Goal: Task Accomplishment & Management: Complete application form

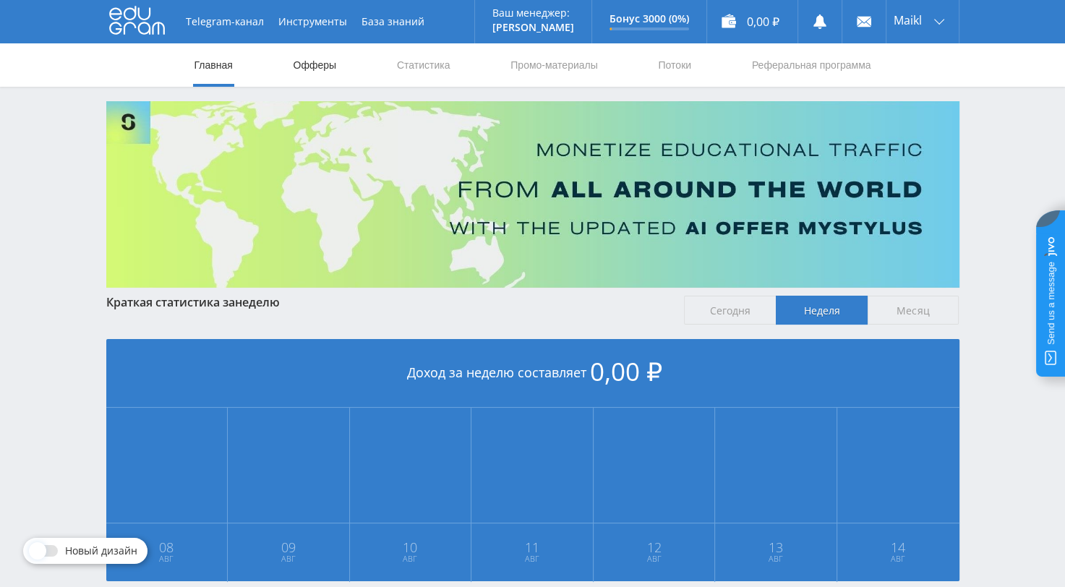
click at [315, 68] on link "Офферы" at bounding box center [315, 64] width 46 height 43
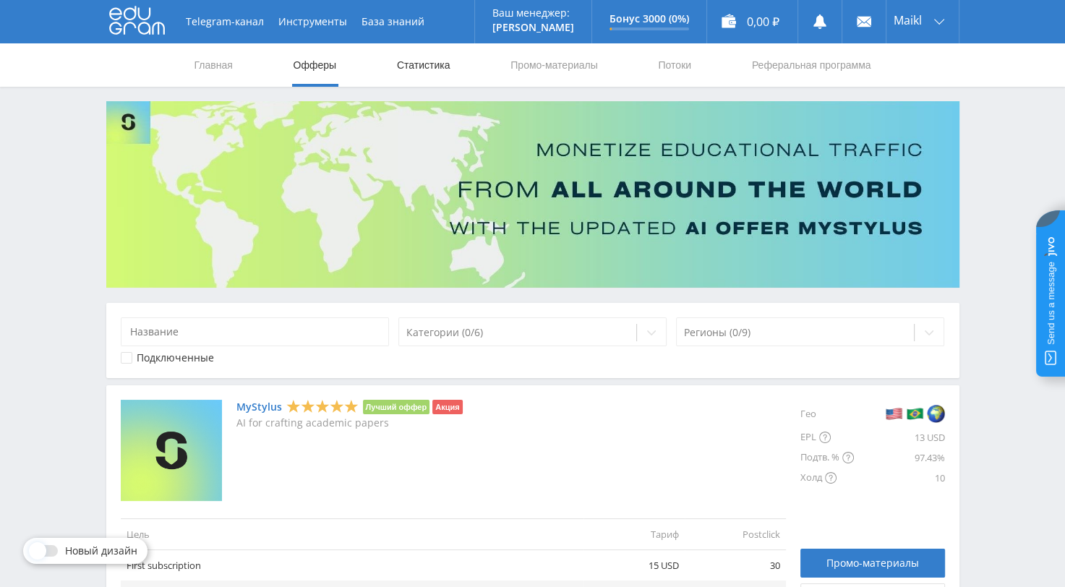
click at [422, 68] on link "Статистика" at bounding box center [424, 64] width 56 height 43
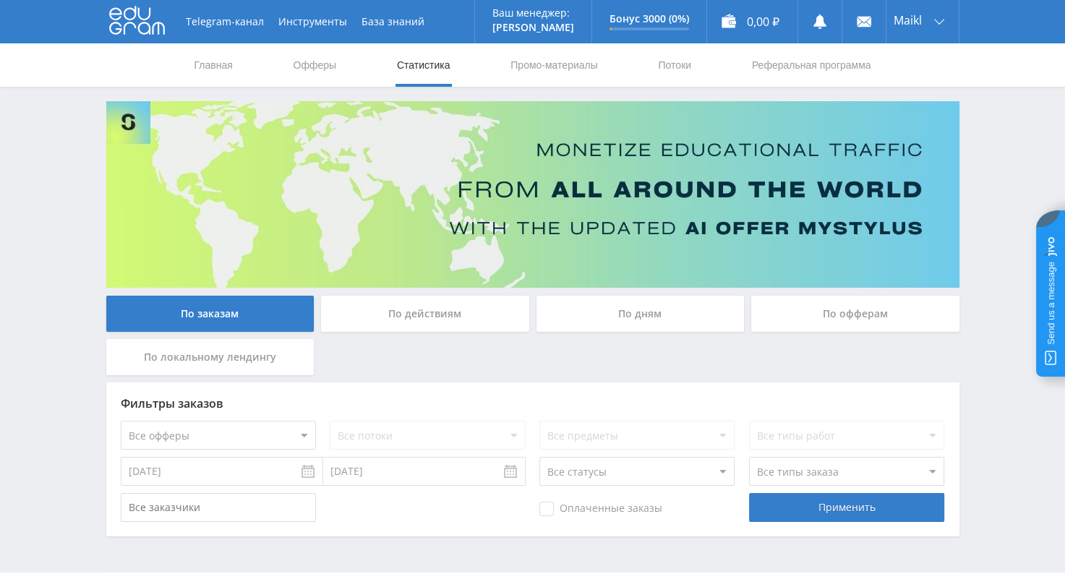
click at [306, 436] on select "Все офферы MyStylus MyStylus - Revshare Кампус AI Studybay Автор24 Studybay Bra…" at bounding box center [218, 435] width 195 height 29
click at [312, 62] on link "Офферы" at bounding box center [315, 64] width 46 height 43
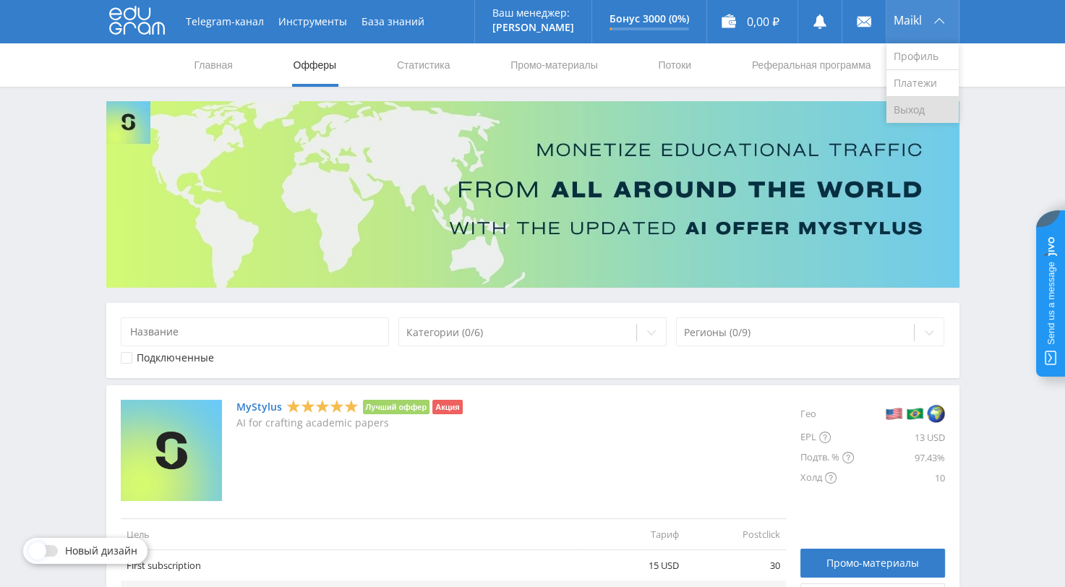
click at [904, 108] on link "Выход" at bounding box center [922, 110] width 72 height 26
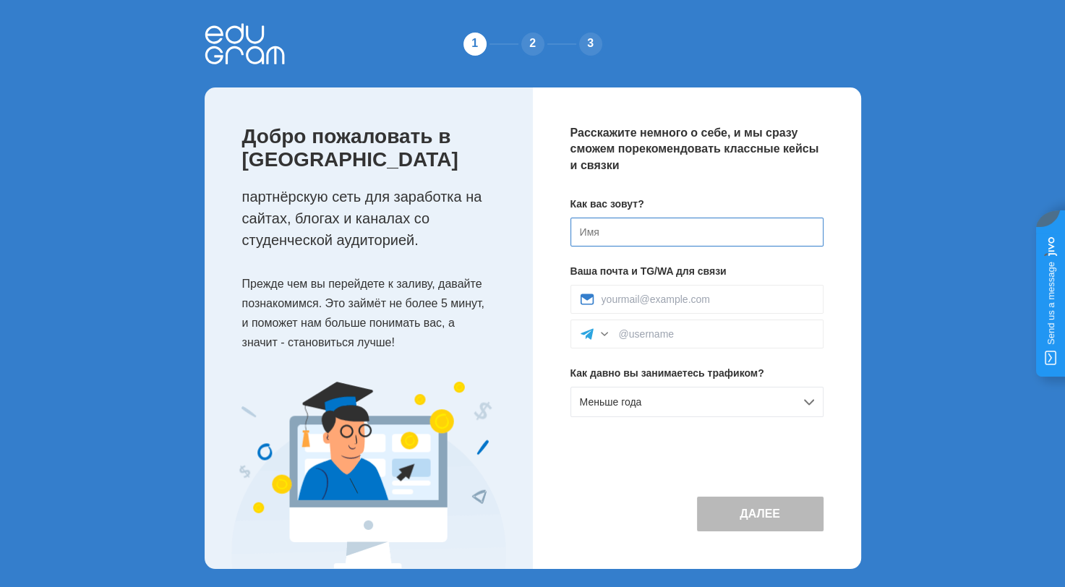
click at [608, 230] on input at bounding box center [697, 232] width 253 height 29
paste input "3yY-4hN-Nj3-2Zr"
drag, startPoint x: 665, startPoint y: 230, endPoint x: 550, endPoint y: 226, distance: 115.0
click at [550, 226] on div "Расскажите немного о себе, и мы сразу сможем порекомендовать классные кейсы и с…" at bounding box center [697, 328] width 328 height 482
paste input "[PERSON_NAME]"
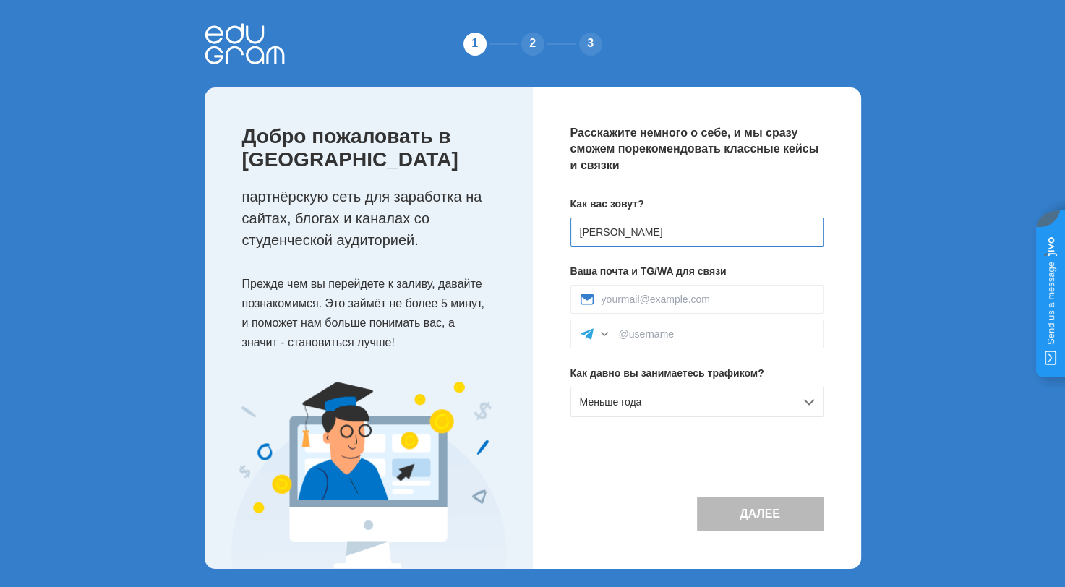
type input "[PERSON_NAME]"
click at [674, 294] on input at bounding box center [708, 300] width 213 height 12
paste input "silverkompass@gmail.com"
type input "silverkompass@gmail.com"
click at [915, 370] on div "1 2 3 Добро пожаловать в Edugram партнёрскую сеть для заработка на сайтах, блог…" at bounding box center [532, 296] width 1065 height 592
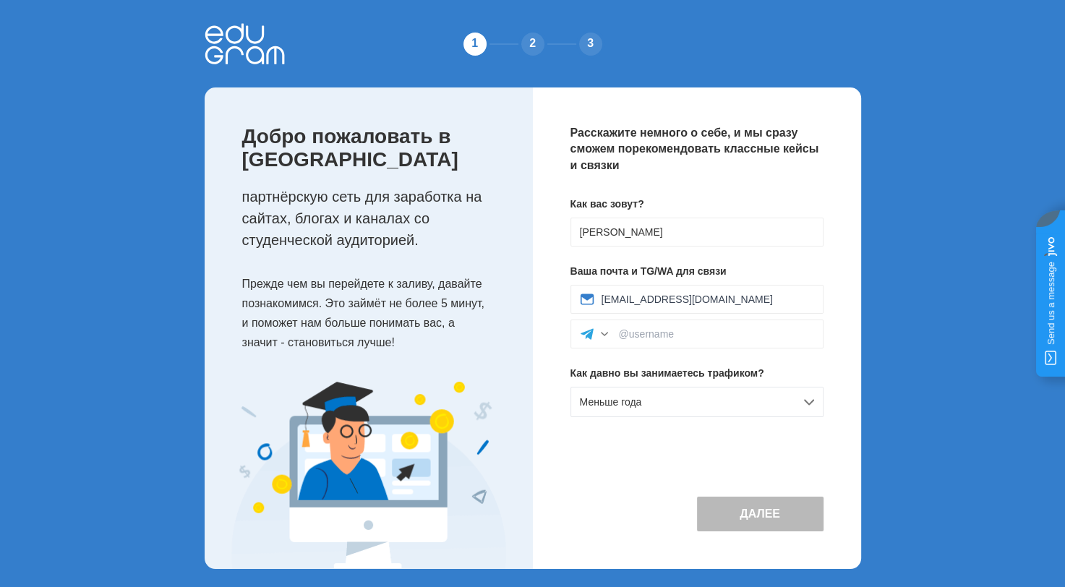
scroll to position [5, 0]
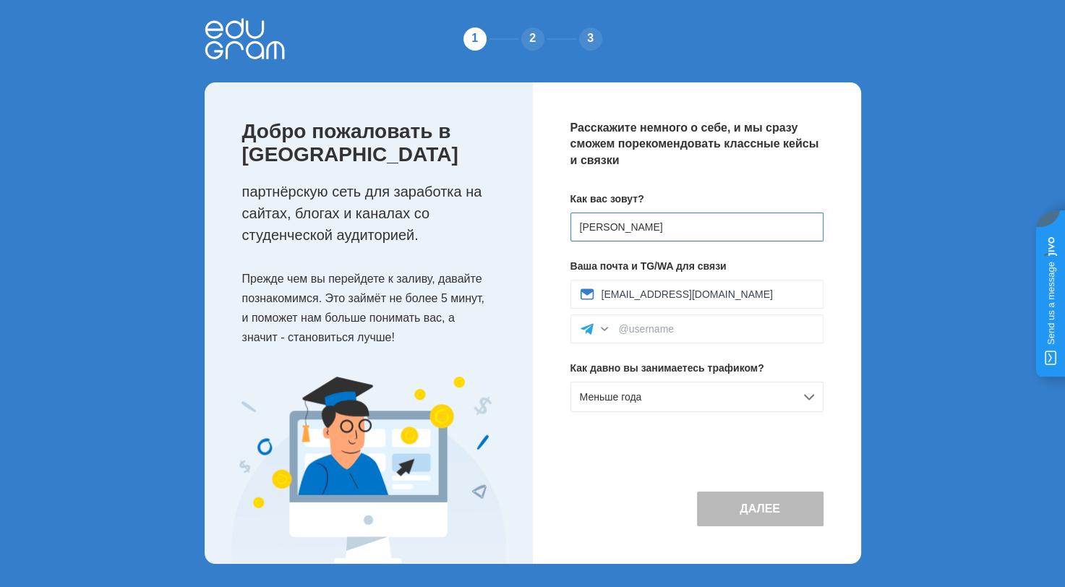
click at [642, 223] on input "Michail" at bounding box center [697, 227] width 253 height 29
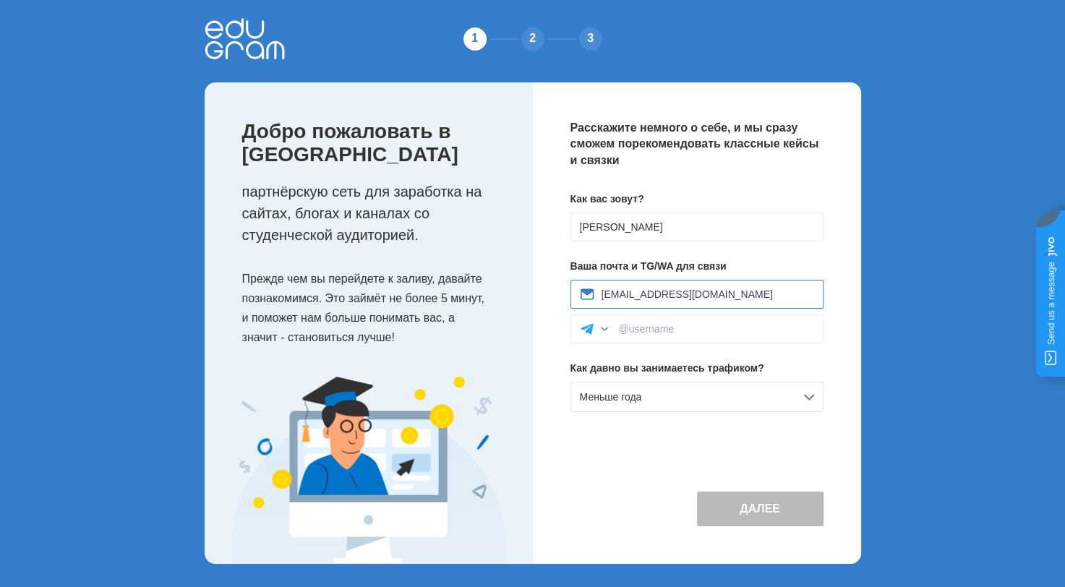
click at [651, 292] on input "silverkompass@gmail.com" at bounding box center [708, 295] width 213 height 12
click at [868, 317] on div "1 2 3 Добро пожаловать в Edugram партнёрскую сеть для заработка на сайтах, блог…" at bounding box center [533, 291] width 680 height 592
click at [758, 498] on button "Далее" at bounding box center [760, 509] width 127 height 35
click at [812, 390] on div "Меньше года" at bounding box center [697, 397] width 253 height 30
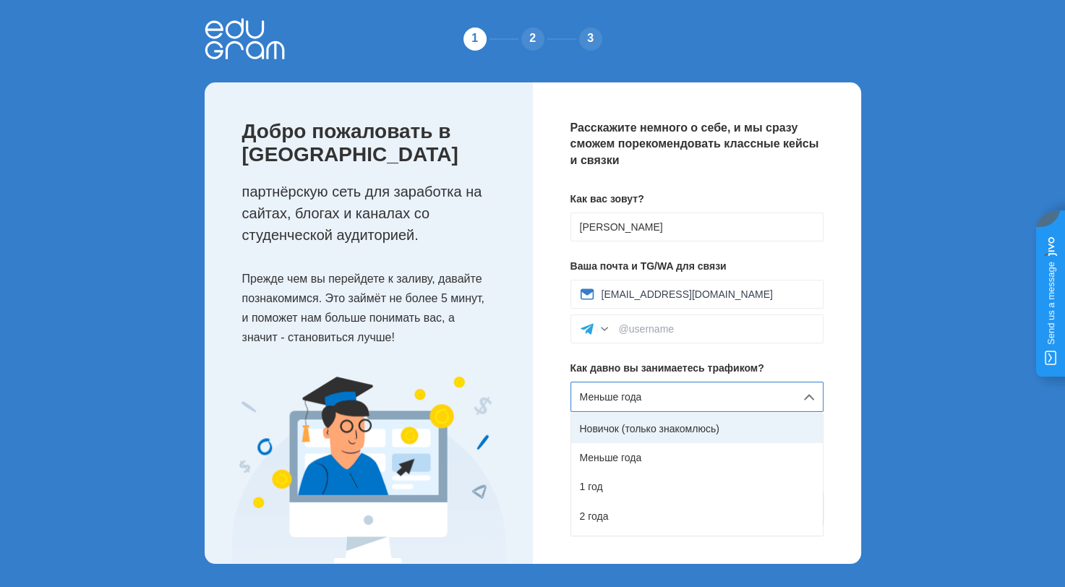
click at [665, 423] on div "Новичок (только знакомлюсь)" at bounding box center [697, 428] width 252 height 29
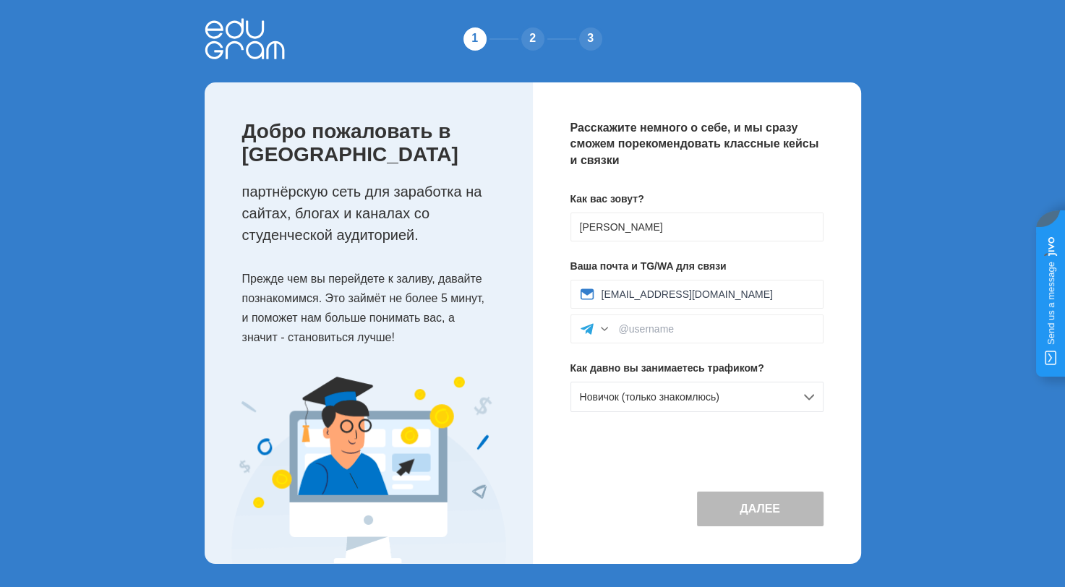
click at [747, 510] on button "Далее" at bounding box center [760, 509] width 127 height 35
click at [606, 325] on div at bounding box center [604, 329] width 14 height 14
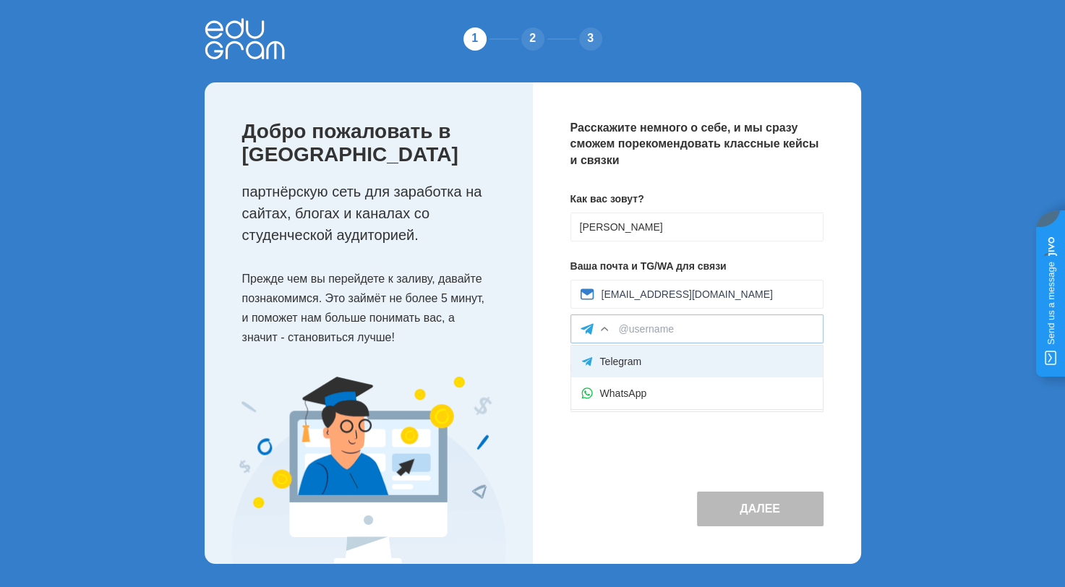
click at [619, 367] on div "Telegram" at bounding box center [697, 362] width 252 height 32
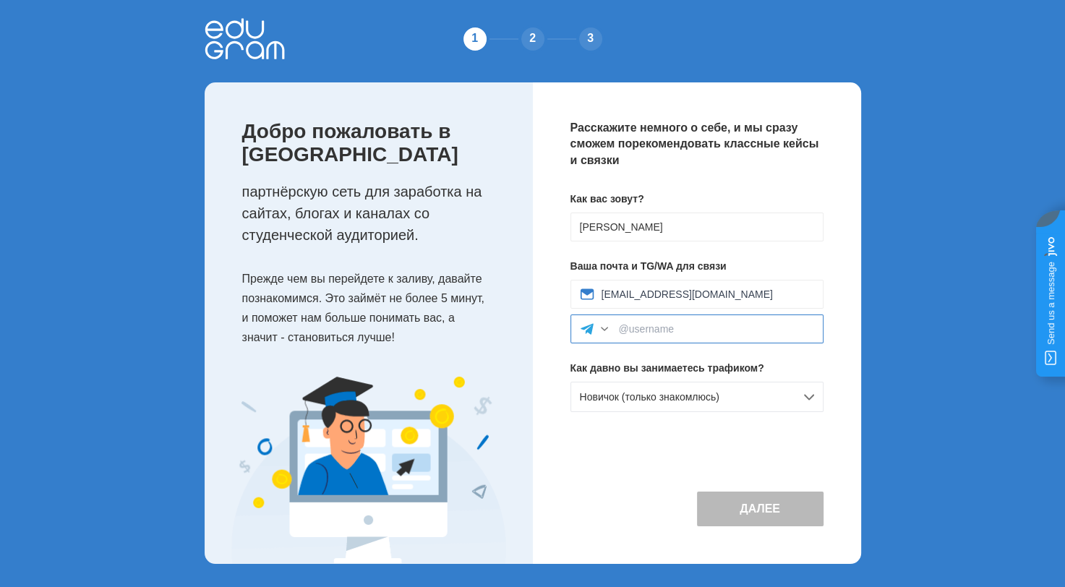
click at [624, 329] on input at bounding box center [716, 329] width 195 height 12
type input "@MKashaev1"
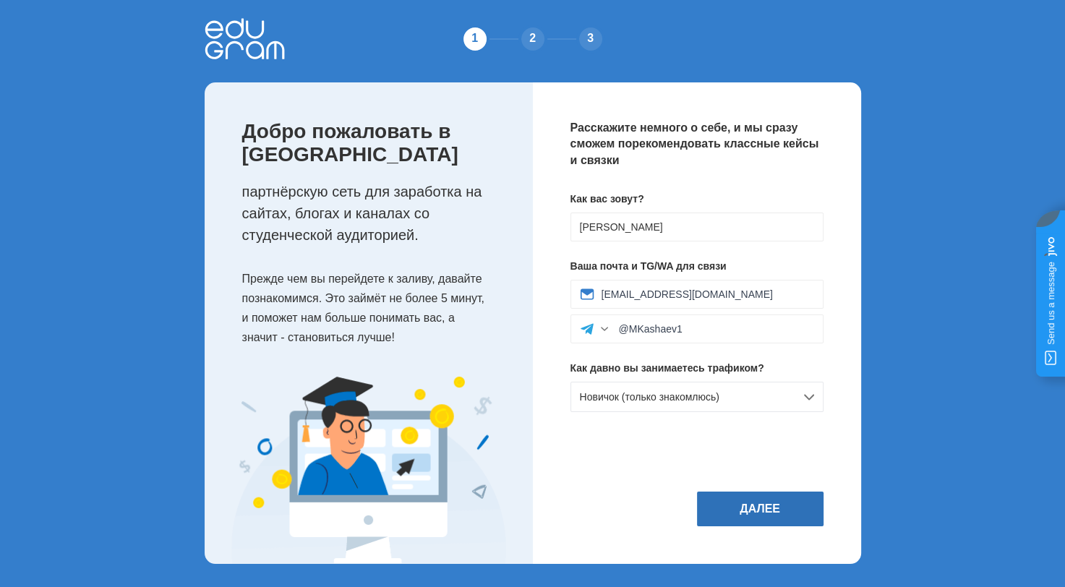
click at [757, 508] on button "Далее" at bounding box center [760, 509] width 127 height 35
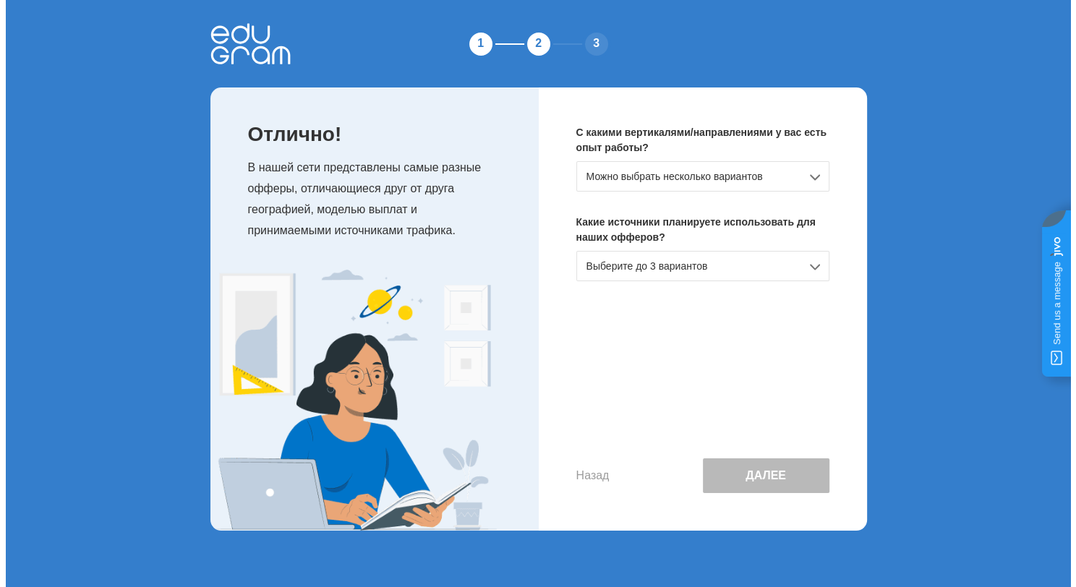
scroll to position [0, 0]
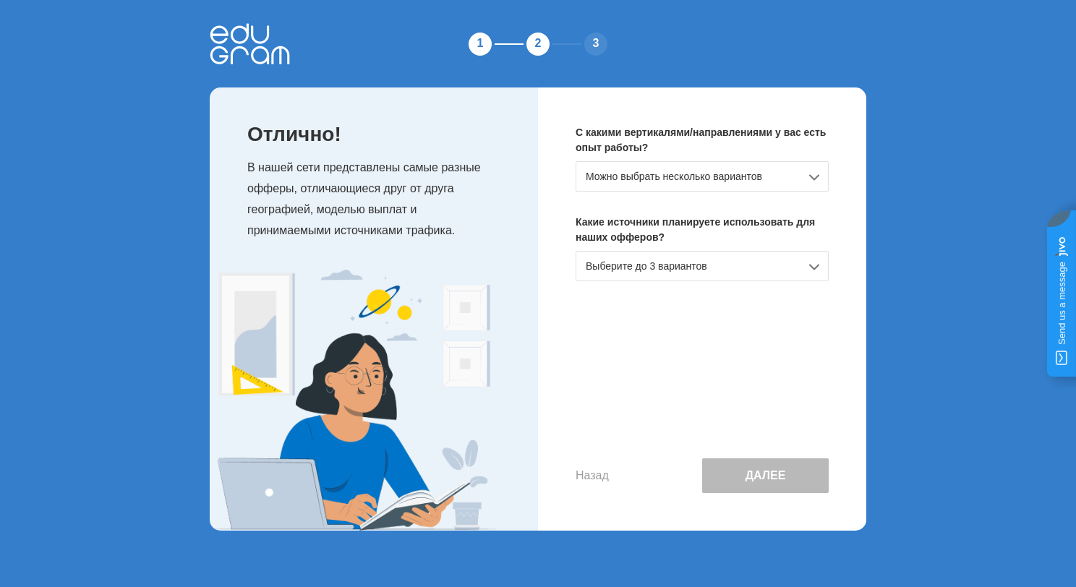
click at [813, 180] on div "Можно выбрать несколько вариантов" at bounding box center [702, 176] width 253 height 30
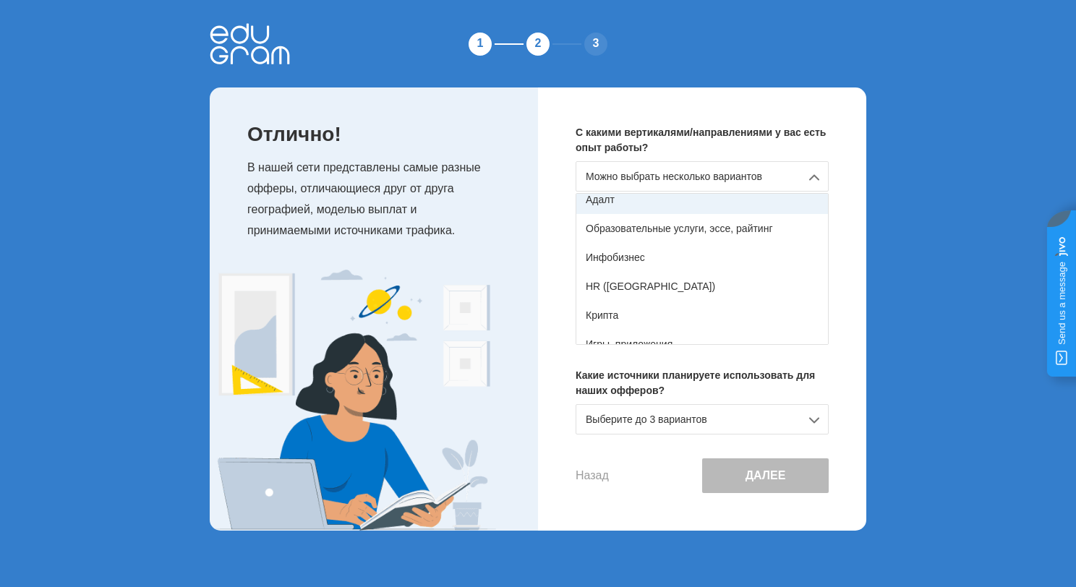
scroll to position [182, 0]
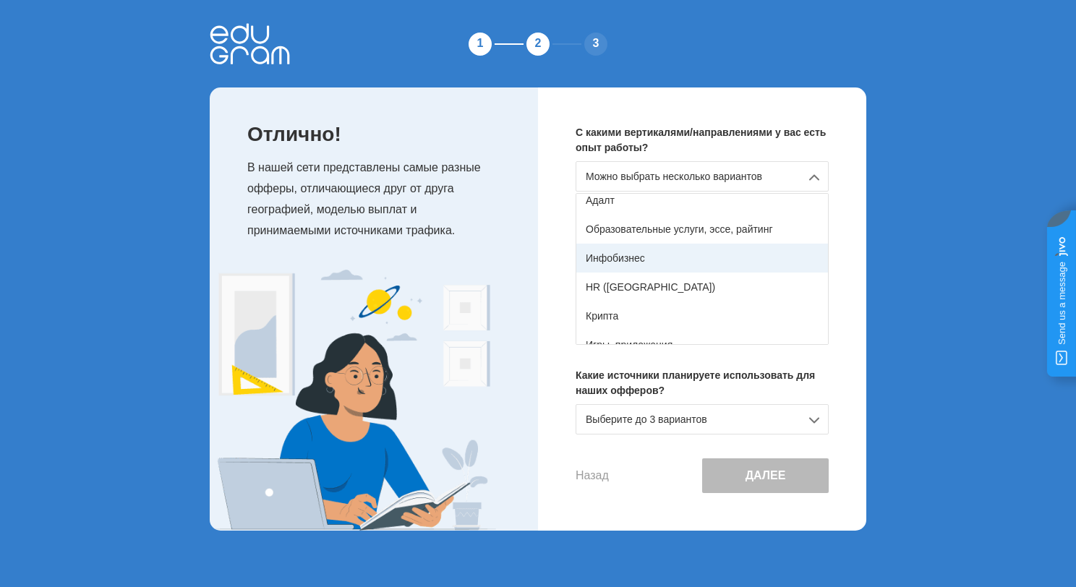
click at [623, 259] on div "Инфобизнес" at bounding box center [702, 258] width 252 height 29
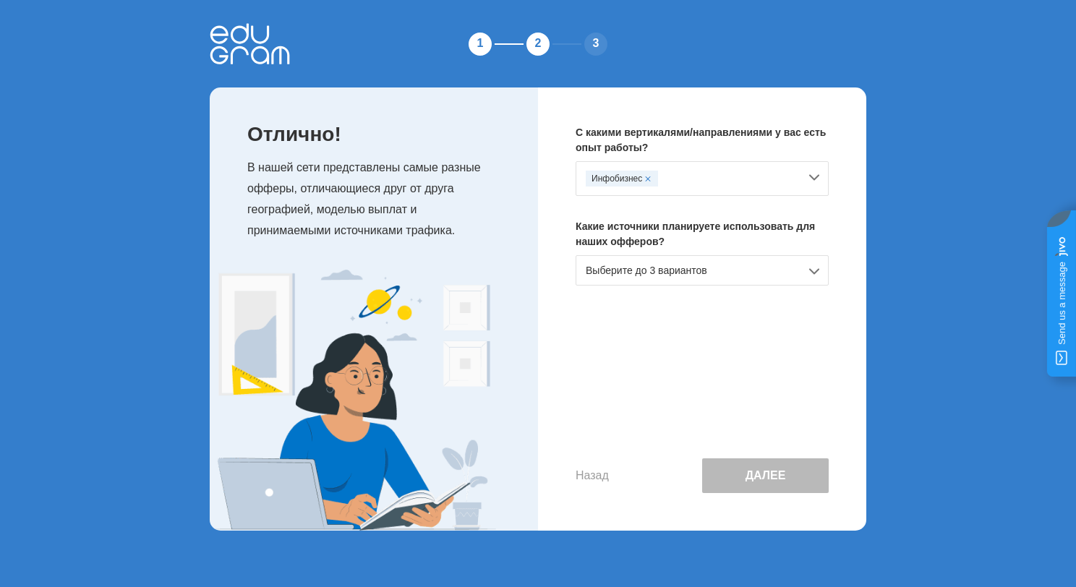
click at [816, 272] on div "Выберите до 3 вариантов" at bounding box center [702, 270] width 253 height 30
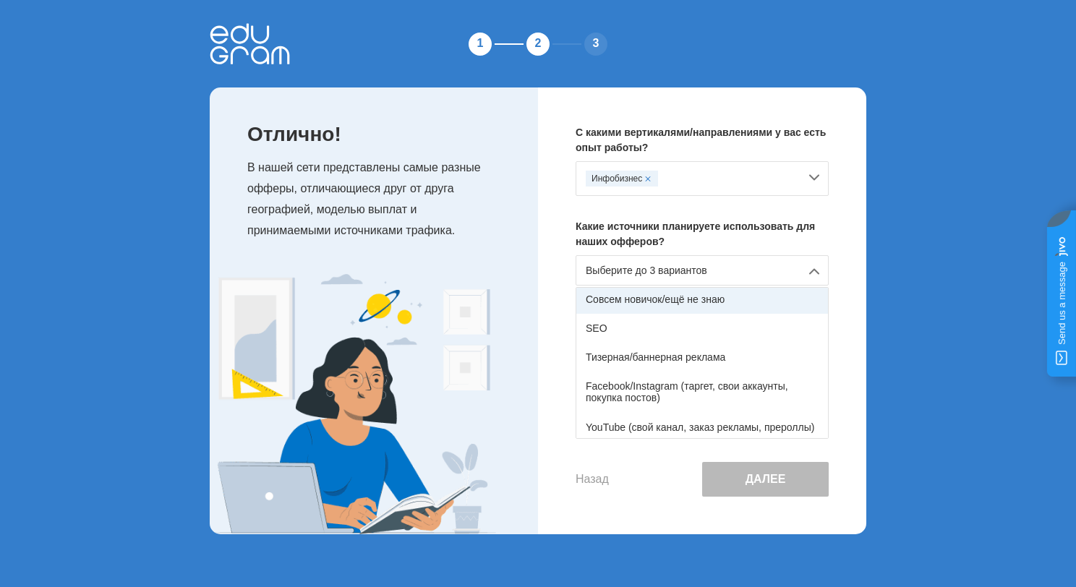
scroll to position [0, 0]
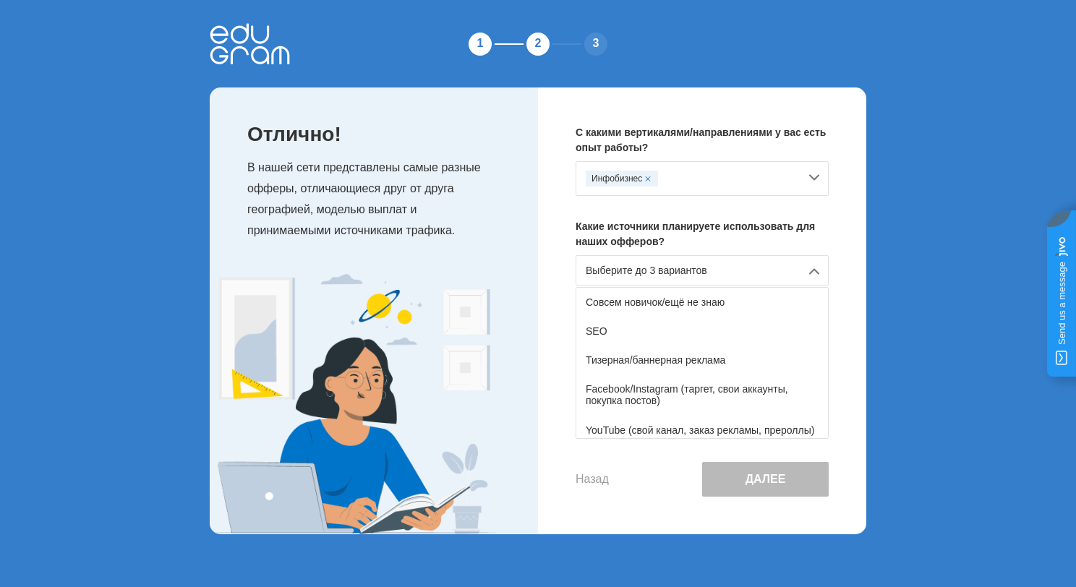
drag, startPoint x: 829, startPoint y: 316, endPoint x: 828, endPoint y: 328, distance: 12.3
click at [828, 328] on div "С какими вертикалями/направлениями у вас есть опыт работы? Инфобизнес Какие ист…" at bounding box center [702, 310] width 328 height 447
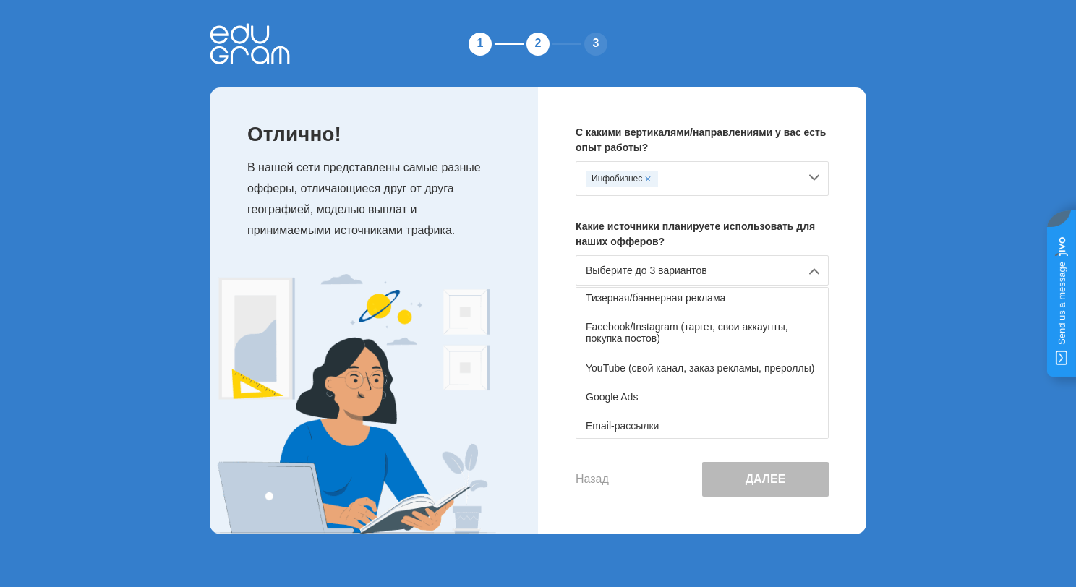
scroll to position [65, 0]
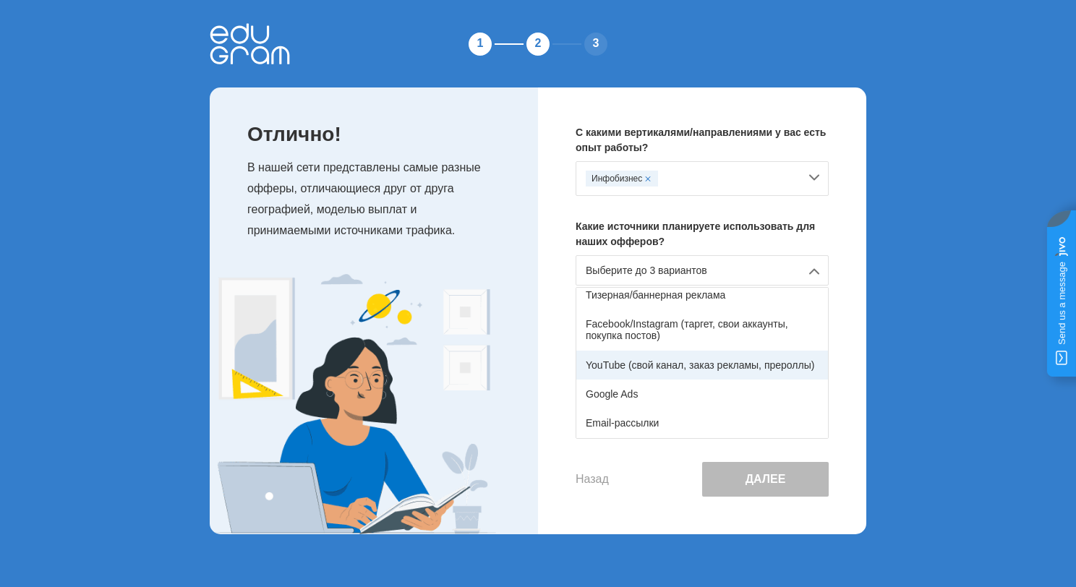
click at [691, 362] on div "YouTube (свой канал, заказ рекламы, прероллы)" at bounding box center [702, 365] width 252 height 29
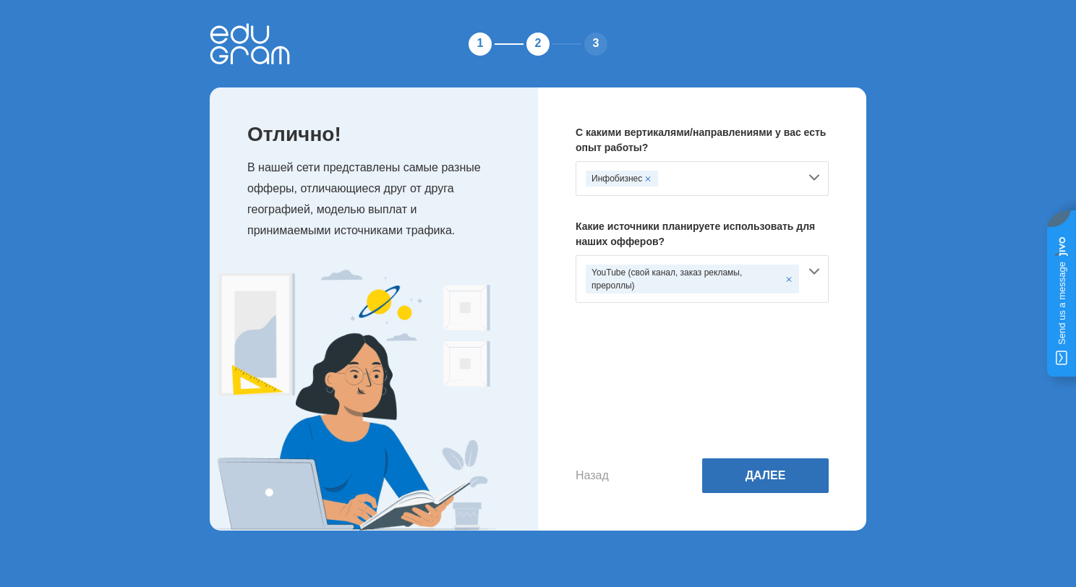
click at [768, 474] on button "Далее" at bounding box center [765, 475] width 127 height 35
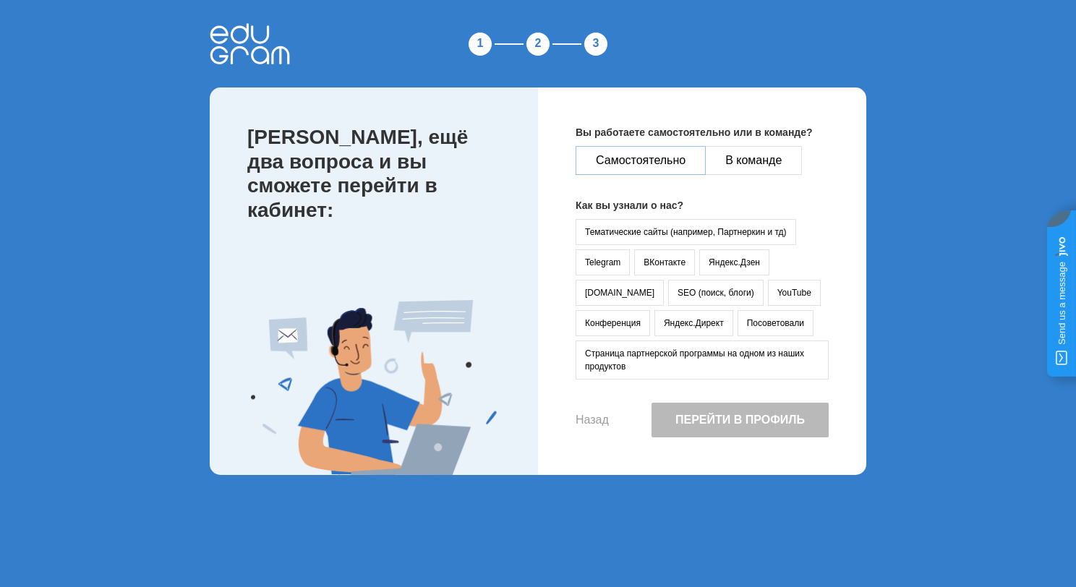
click at [641, 161] on button "Самостоятельно" at bounding box center [641, 160] width 130 height 29
click at [768, 289] on button "YouTube" at bounding box center [794, 293] width 53 height 26
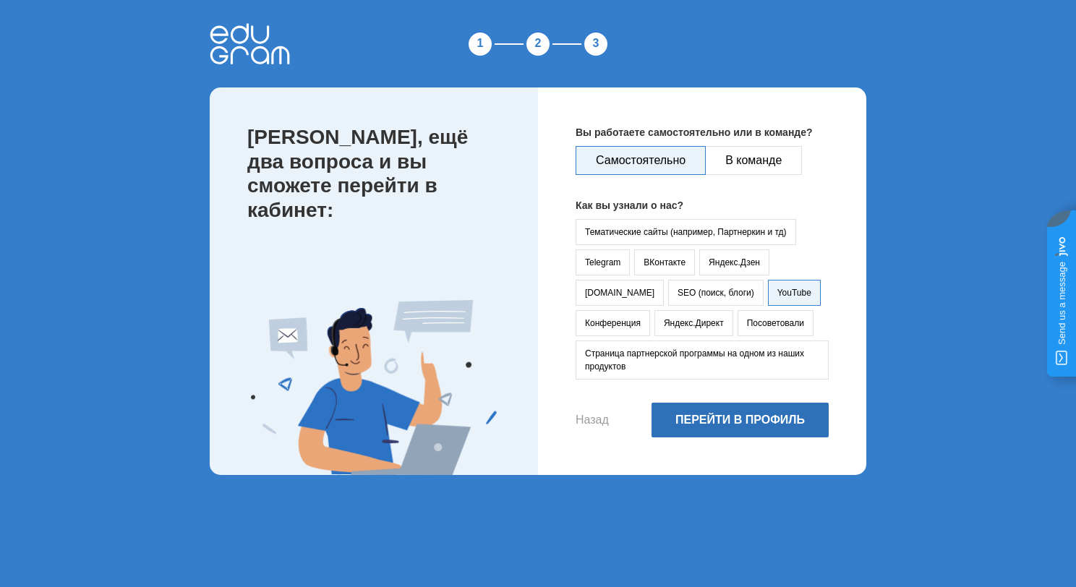
click at [751, 421] on button "Перейти в профиль" at bounding box center [739, 420] width 177 height 35
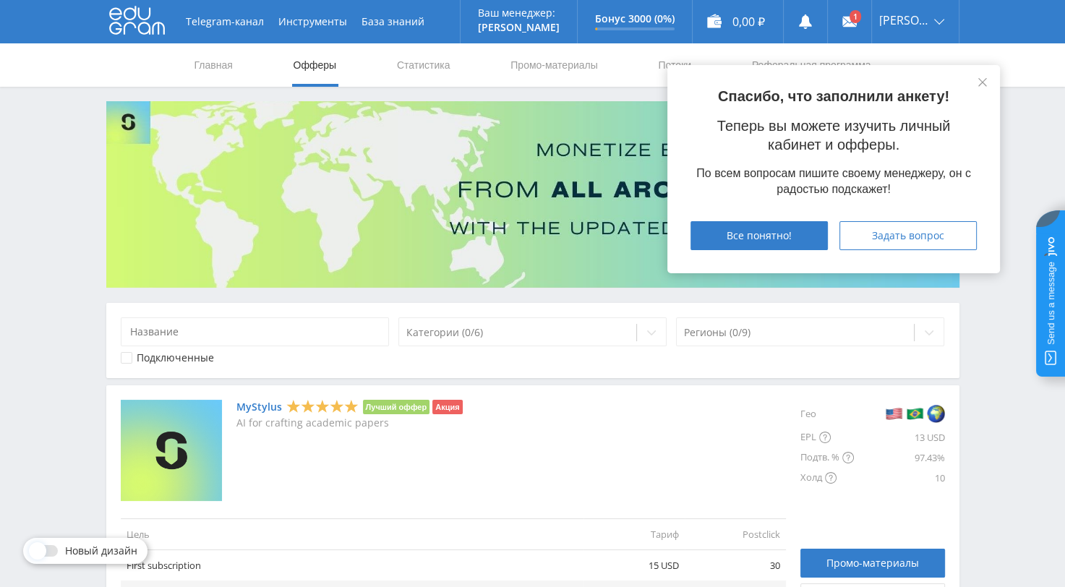
scroll to position [145, 0]
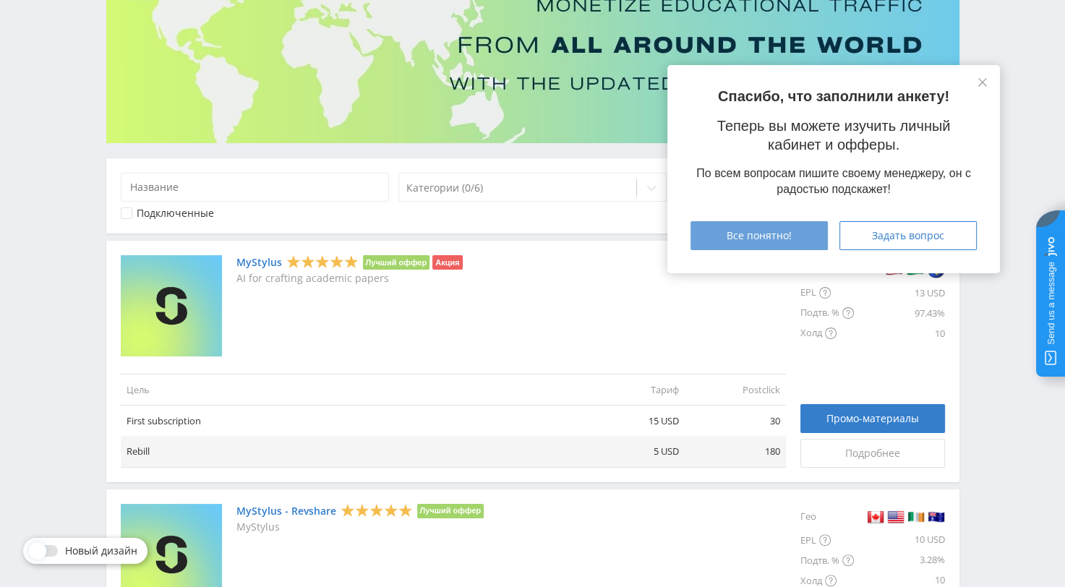
click at [750, 234] on span "Все понятно!" at bounding box center [759, 236] width 65 height 12
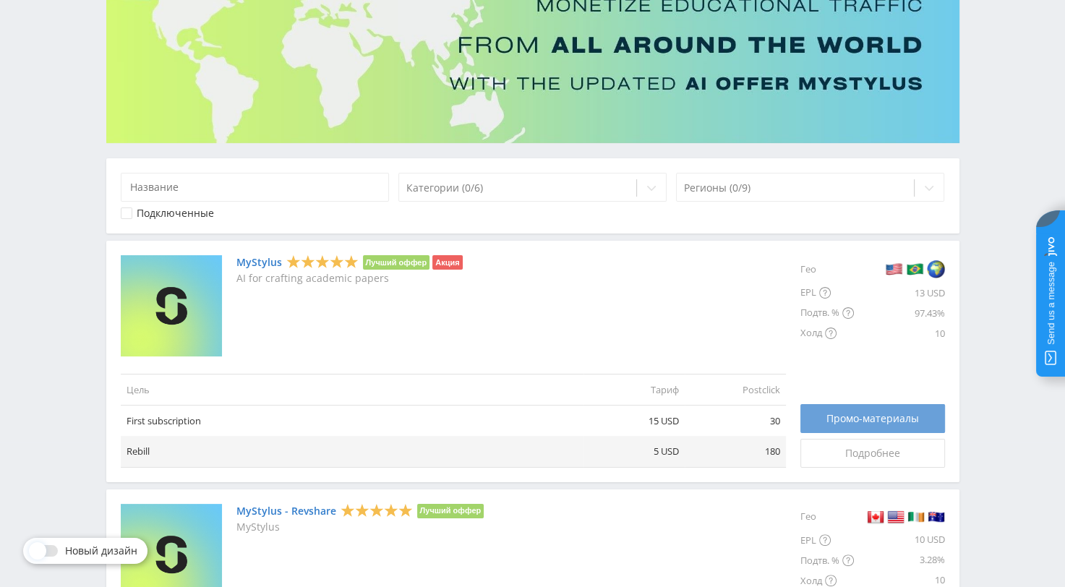
click at [862, 424] on link "Промо-материалы" at bounding box center [872, 418] width 145 height 29
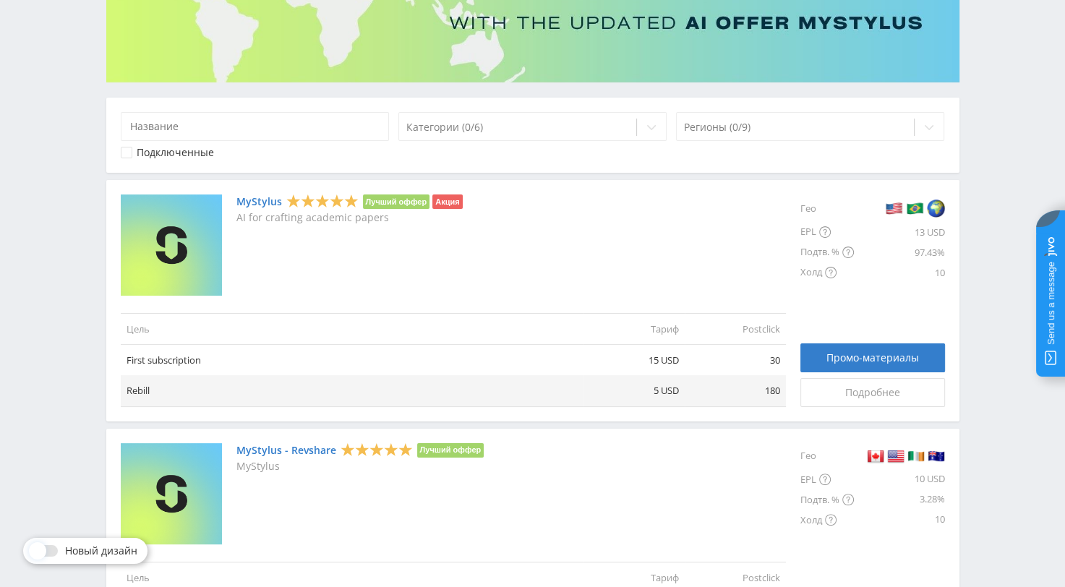
scroll to position [217, 0]
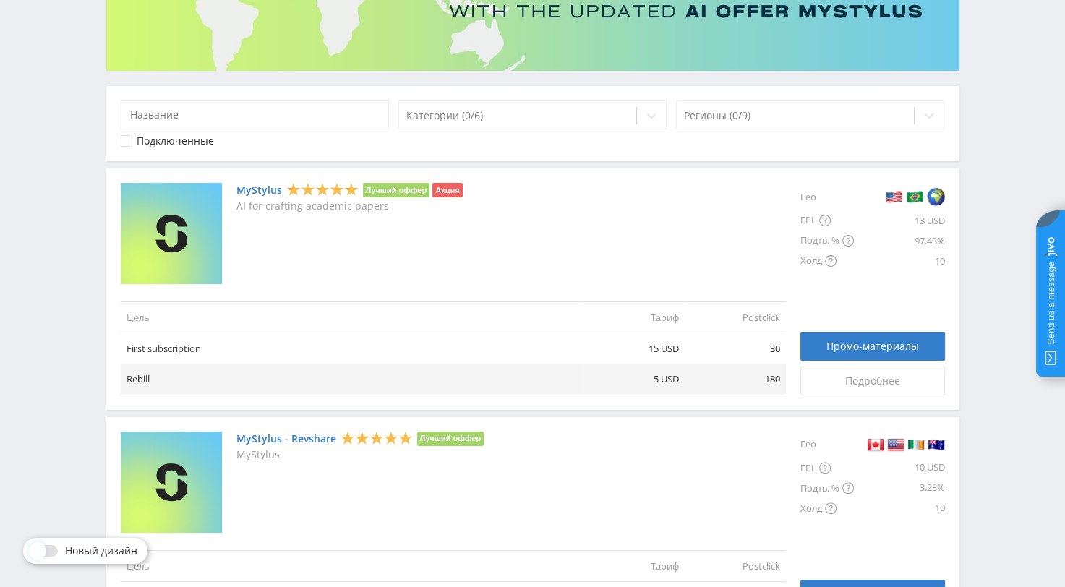
click at [263, 189] on link "MyStylus" at bounding box center [259, 190] width 46 height 12
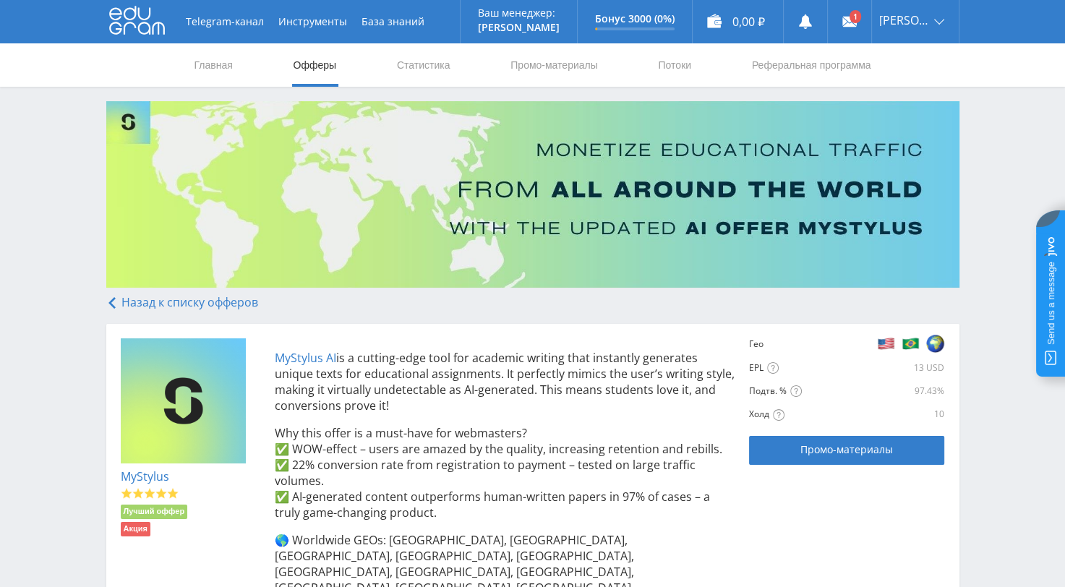
scroll to position [145, 0]
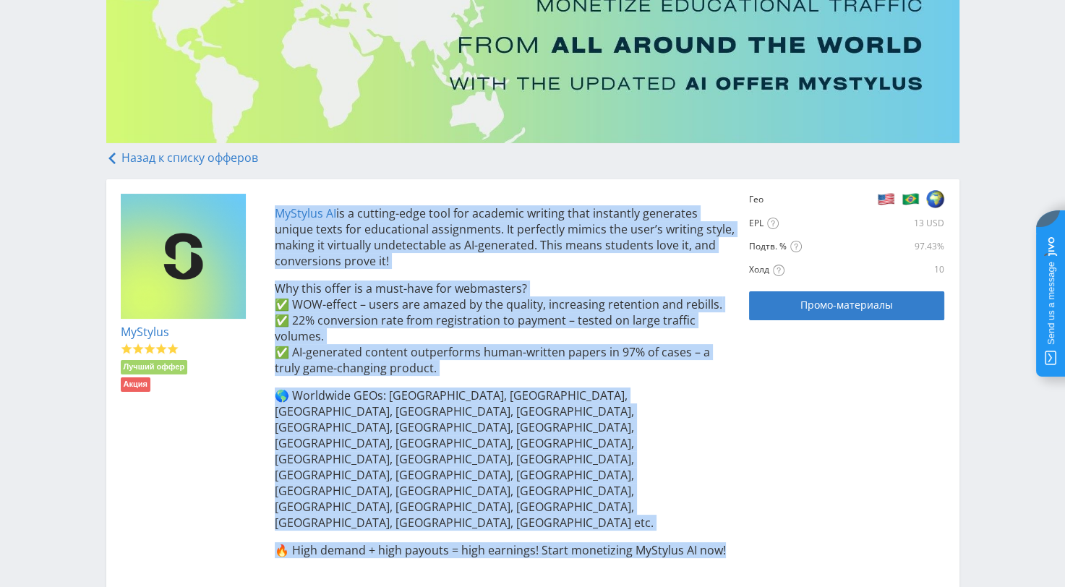
drag, startPoint x: 292, startPoint y: 226, endPoint x: 732, endPoint y: 471, distance: 503.7
click at [732, 471] on div "MyStylus AI is a cutting-edge tool for academic writing that instantly generate…" at bounding box center [497, 395] width 475 height 403
copy div "MyStylus AI is a cutting-edge tool for academic writing that instantly generate…"
click at [808, 462] on div "MyStylus Лучший оффер Акция MyStylus AI is a cutting-edge tool for academic wri…" at bounding box center [533, 395] width 824 height 403
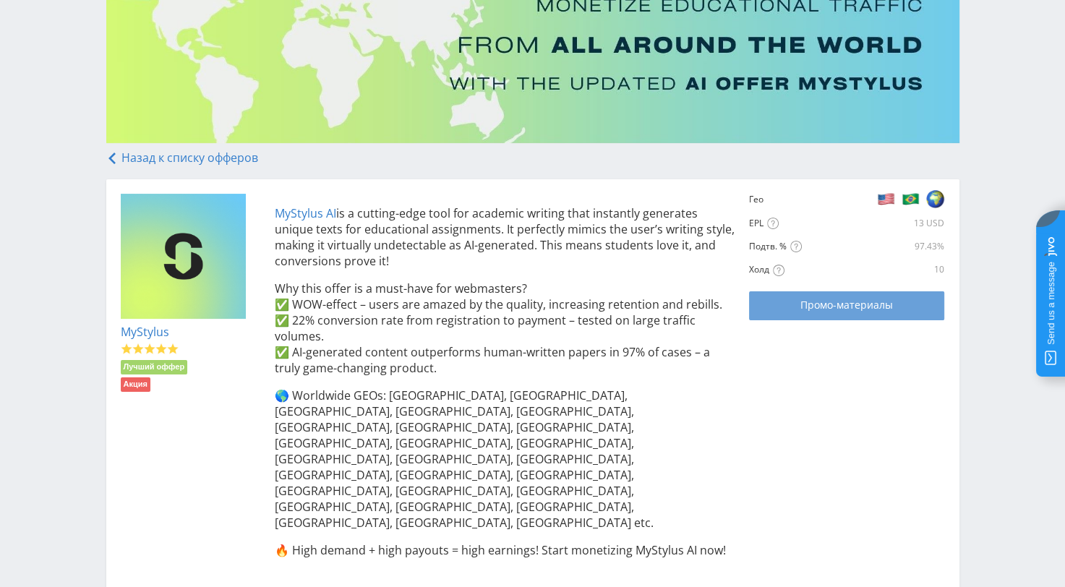
click at [841, 306] on span "Промо-материалы" at bounding box center [846, 305] width 93 height 12
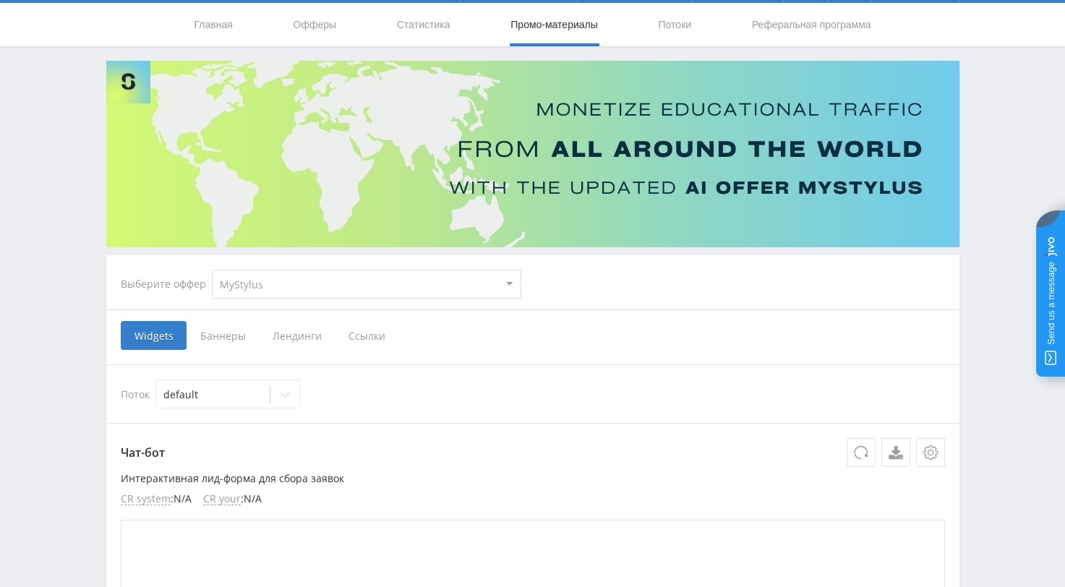
scroll to position [217, 0]
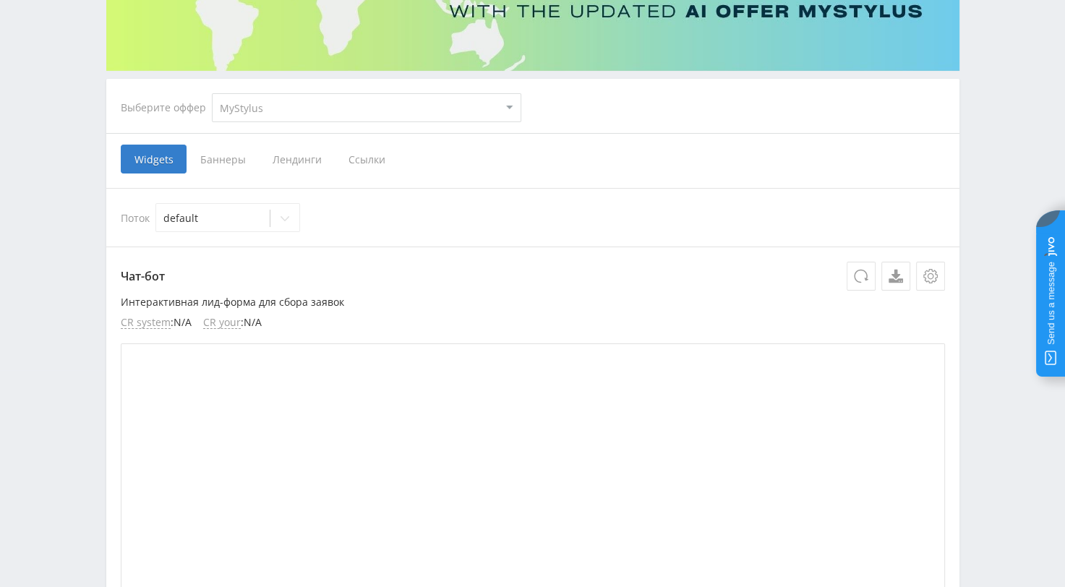
click at [362, 157] on span "Ссылки" at bounding box center [367, 159] width 64 height 29
click at [0, 0] on input "Ссылки" at bounding box center [0, 0] width 0 height 0
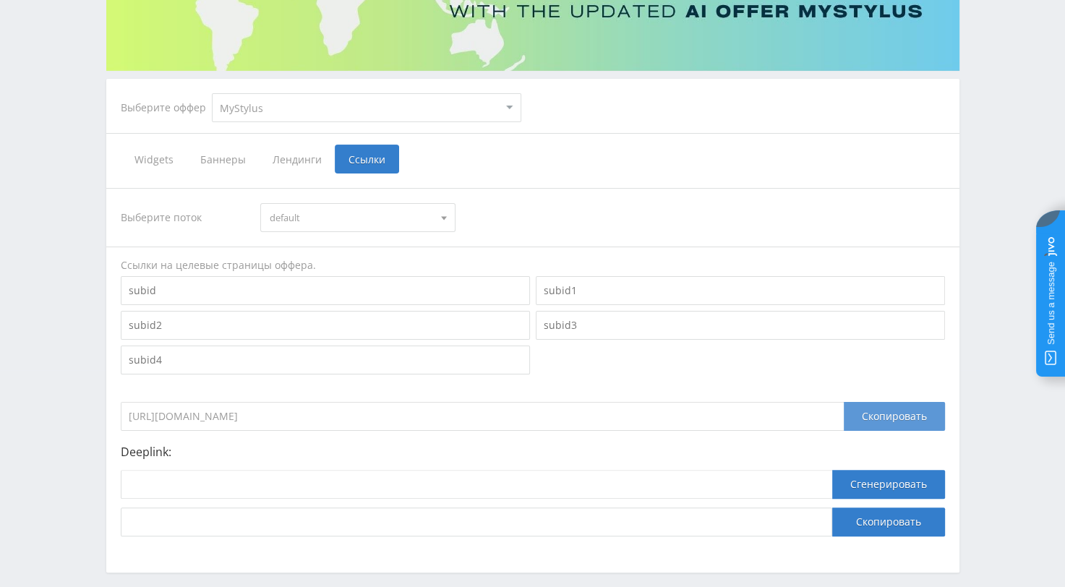
click at [889, 416] on div "Скопировать" at bounding box center [894, 416] width 101 height 29
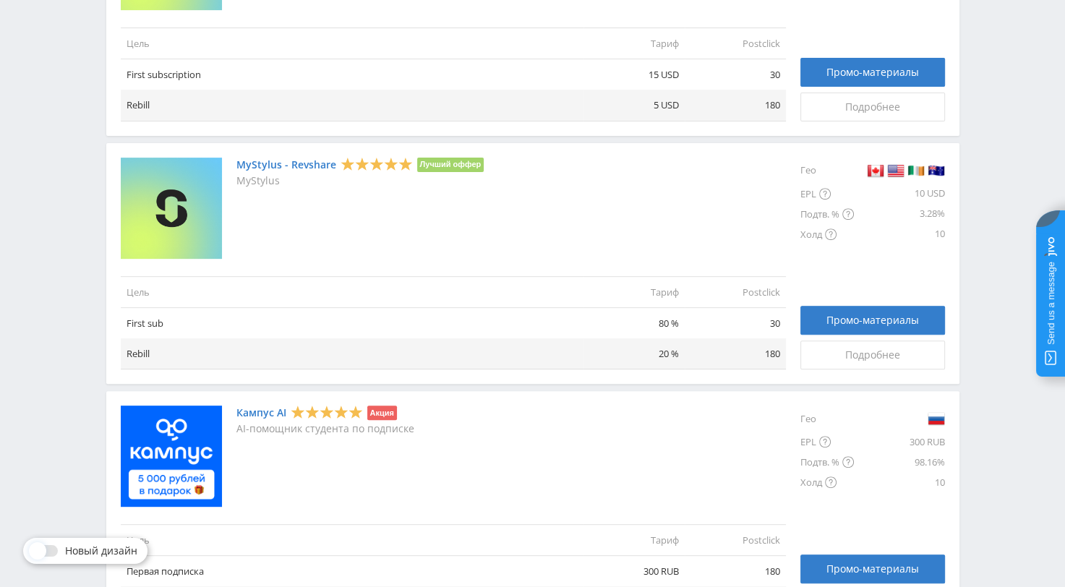
scroll to position [423, 0]
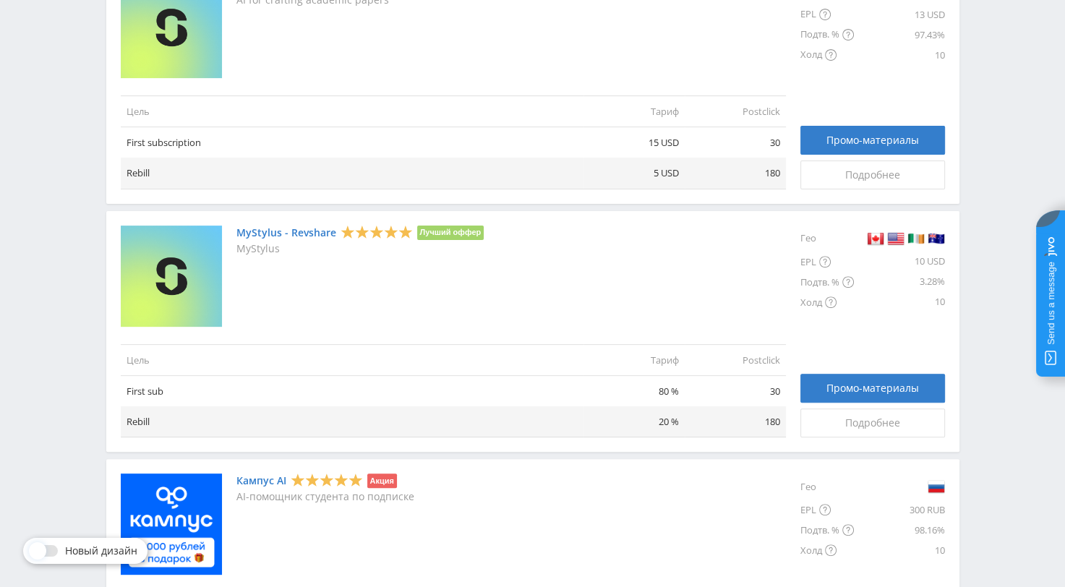
click at [278, 234] on link "MyStylus - Revshare" at bounding box center [286, 233] width 100 height 12
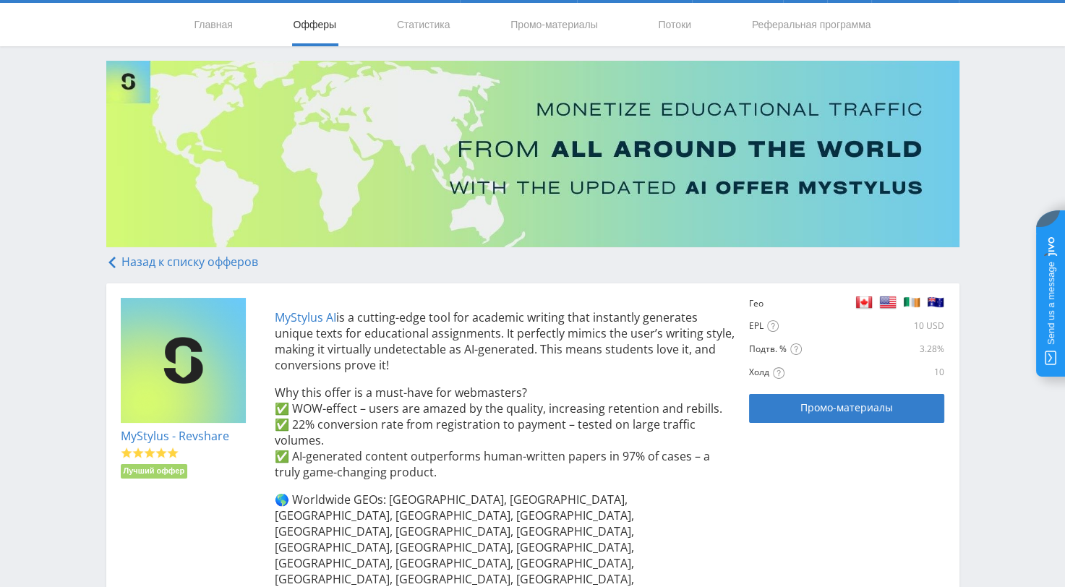
scroll to position [217, 0]
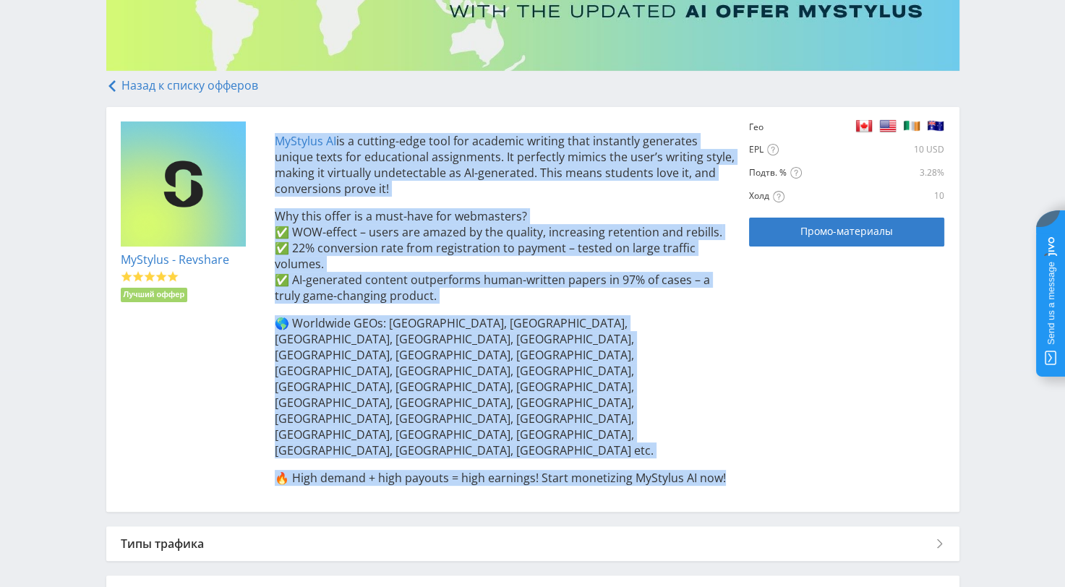
drag, startPoint x: 273, startPoint y: 141, endPoint x: 733, endPoint y: 406, distance: 531.0
click at [733, 406] on div "MyStylus AI is a cutting-edge tool for academic writing that instantly generate…" at bounding box center [497, 309] width 475 height 376
click at [210, 359] on div "MyStylus - Revshare Лучший оффер MyStylus AI is a cutting-edge tool for academi…" at bounding box center [533, 309] width 824 height 376
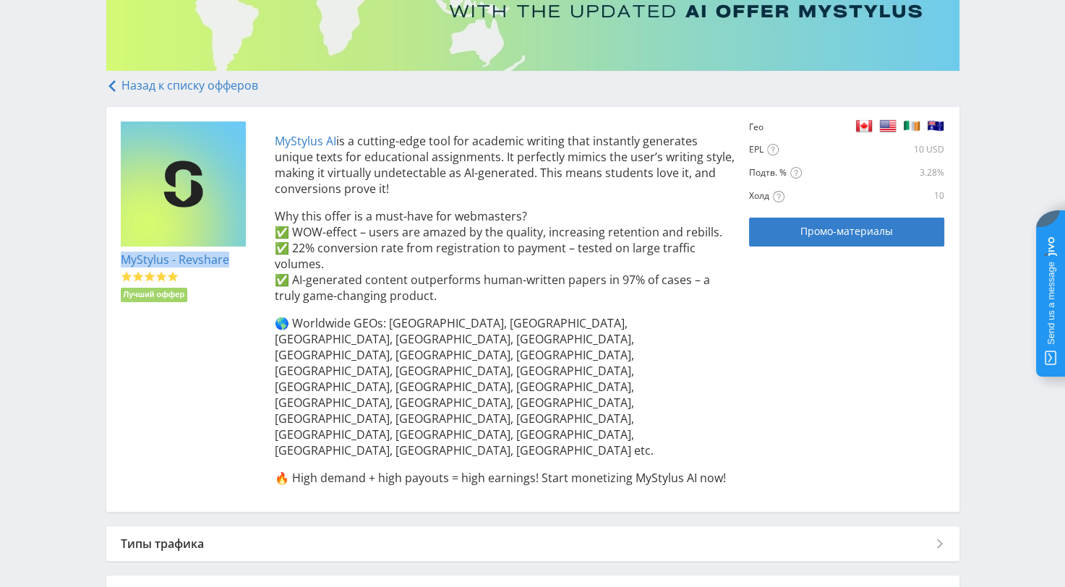
drag, startPoint x: 237, startPoint y: 258, endPoint x: 119, endPoint y: 255, distance: 118.6
click at [119, 255] on div "MyStylus - Revshare Лучший оффер MyStylus AI is a cutting-edge tool for academi…" at bounding box center [532, 309] width 853 height 405
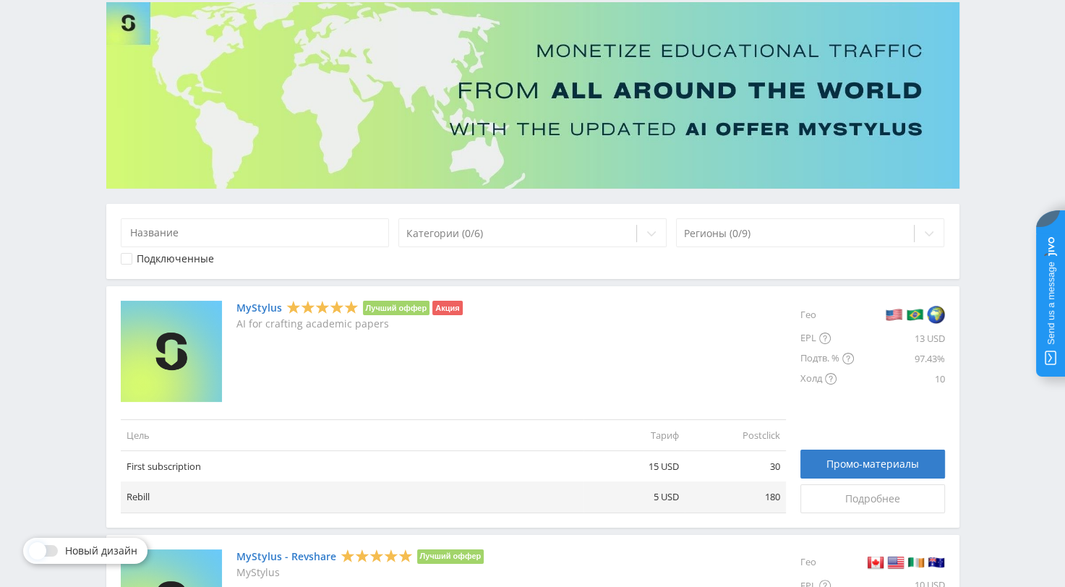
scroll to position [145, 0]
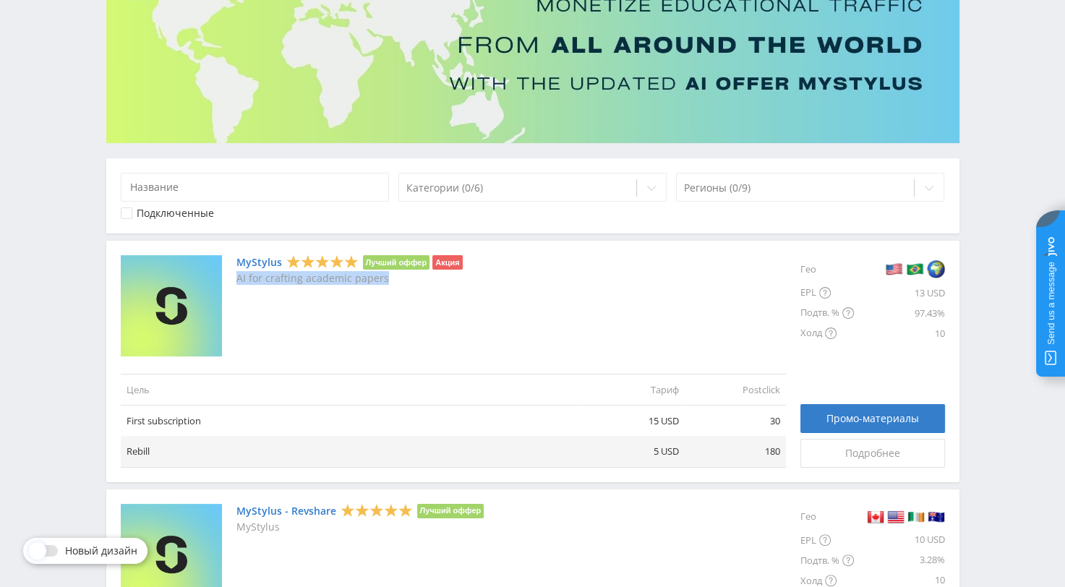
drag, startPoint x: 395, startPoint y: 283, endPoint x: 236, endPoint y: 286, distance: 158.4
click at [236, 286] on div "MyStylus Лучший оффер Акция AI for crafting academic papers" at bounding box center [349, 305] width 226 height 101
click at [281, 340] on div "MyStylus Лучший оффер Акция AI for crafting academic papers" at bounding box center [349, 305] width 226 height 101
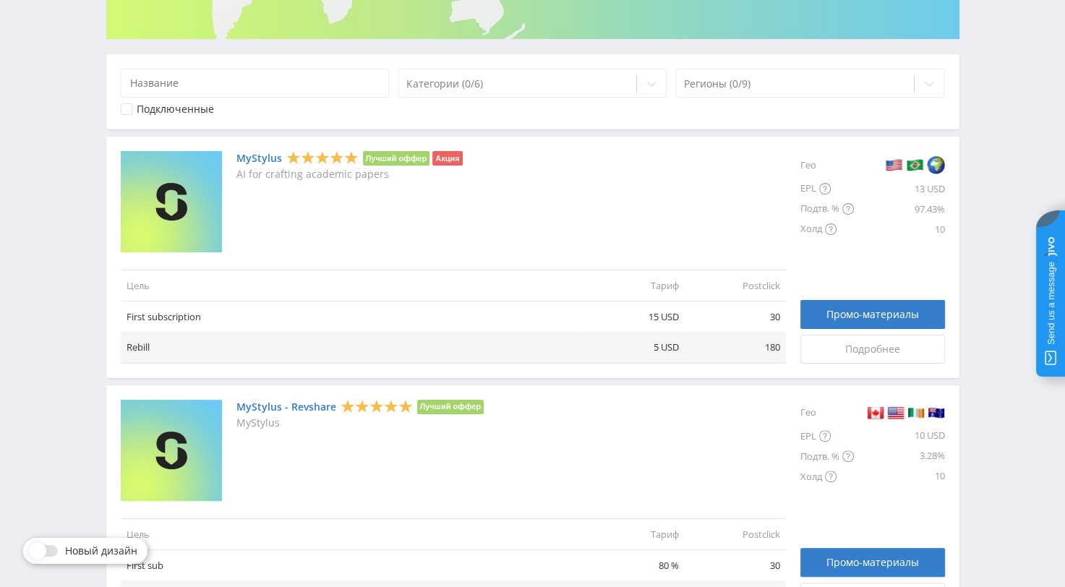
scroll to position [289, 0]
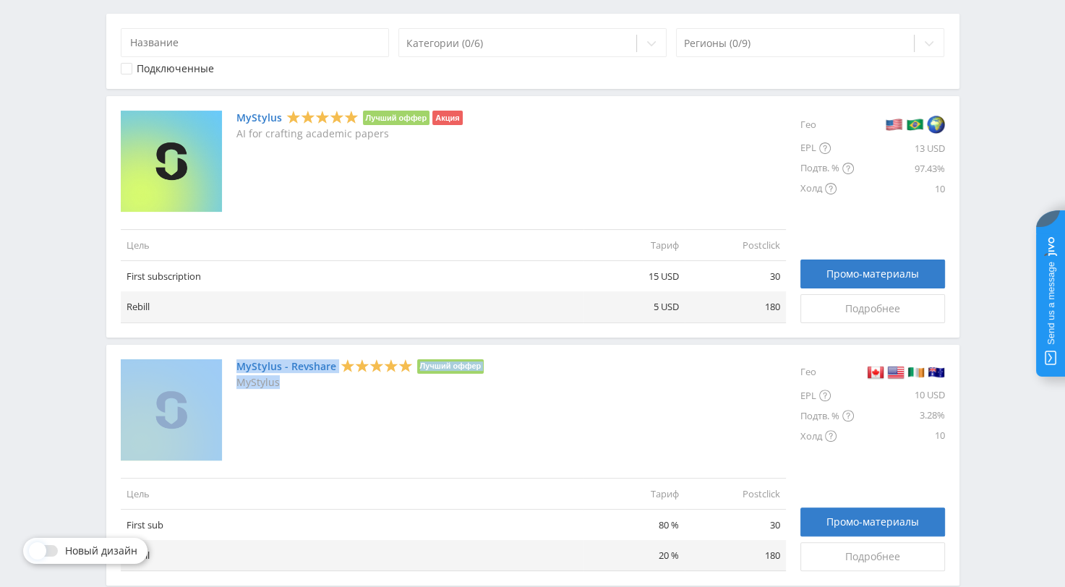
drag, startPoint x: 286, startPoint y: 385, endPoint x: 231, endPoint y: 380, distance: 55.8
click at [231, 380] on div "MyStylus - Revshare Лучший оффер MyStylus" at bounding box center [453, 409] width 665 height 101
click at [338, 430] on div "MyStylus - Revshare Лучший оффер MyStylus" at bounding box center [360, 409] width 248 height 101
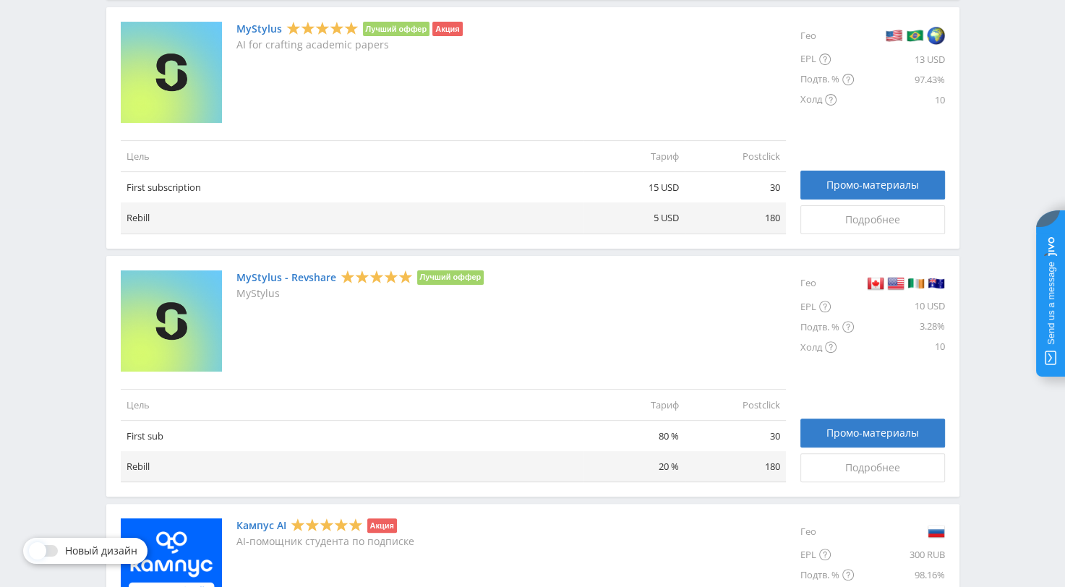
scroll to position [506, 0]
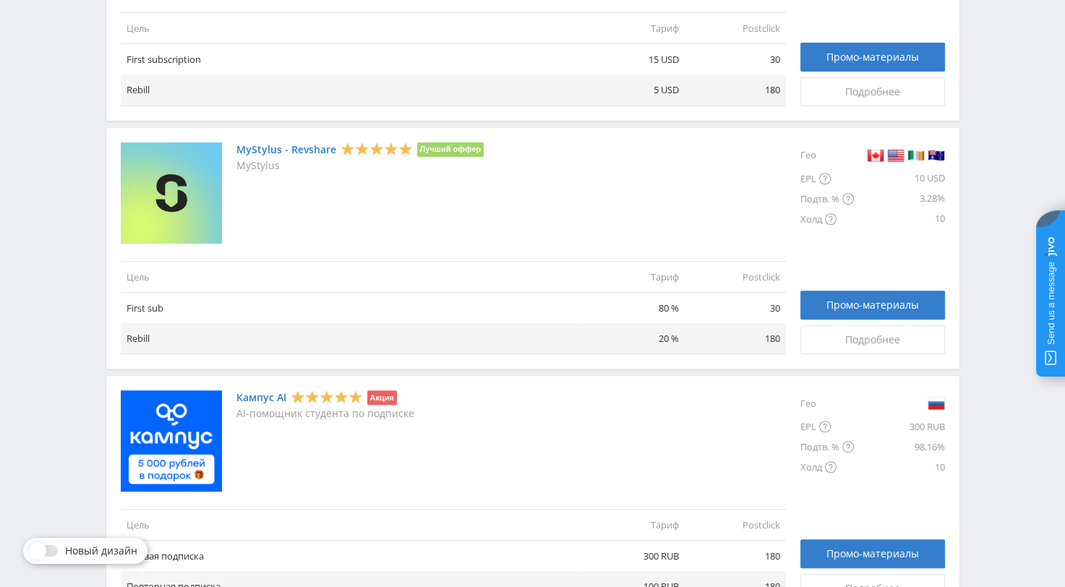
click at [370, 481] on div "Кампус AI Акция AI-помощник студента по подписке" at bounding box center [325, 440] width 178 height 101
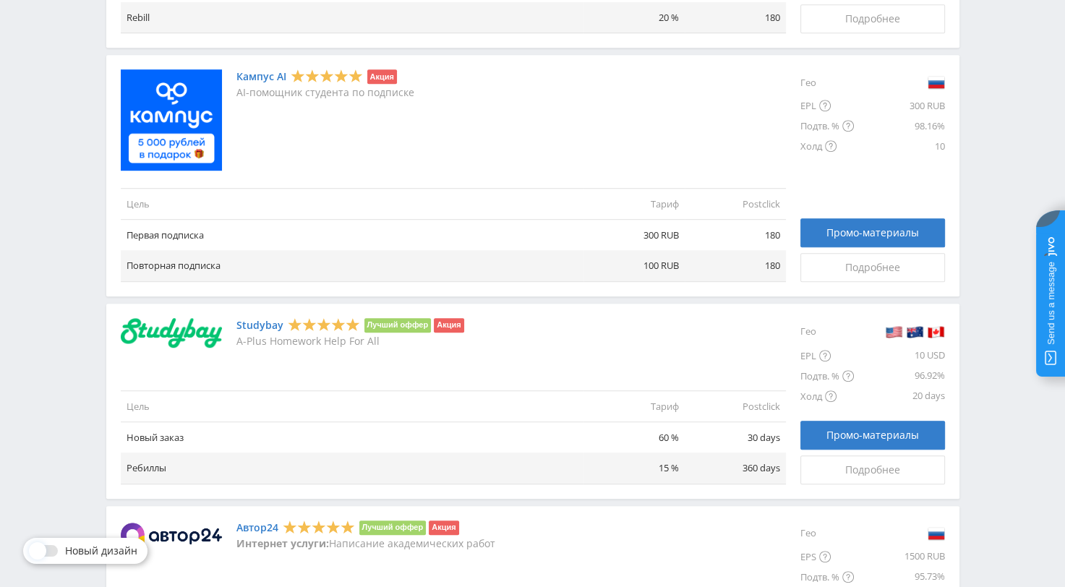
scroll to position [868, 0]
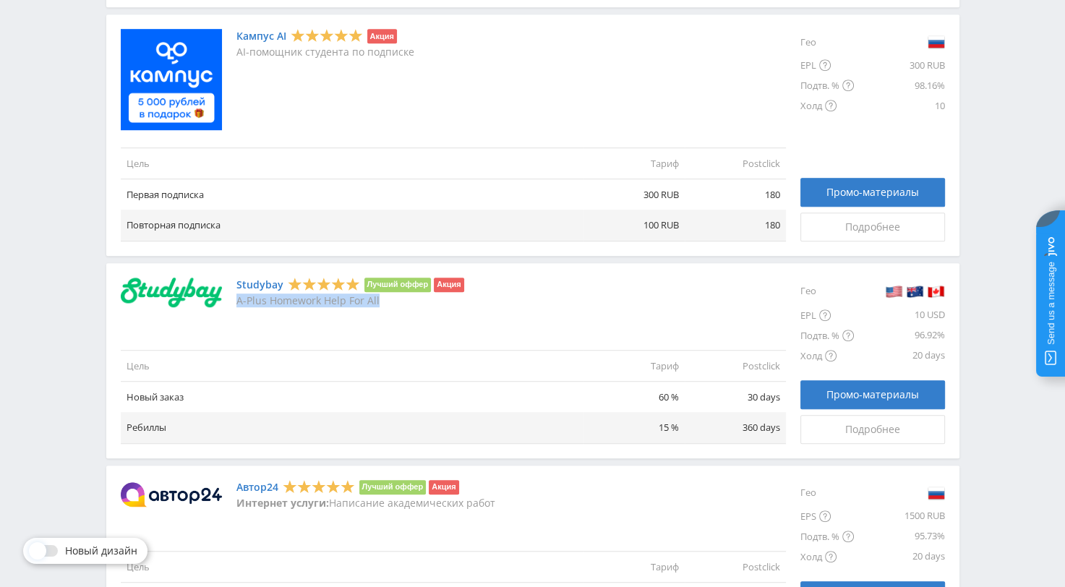
drag, startPoint x: 386, startPoint y: 302, endPoint x: 238, endPoint y: 301, distance: 148.2
click at [238, 301] on p "A-Plus Homework Help For All" at bounding box center [350, 301] width 228 height 12
click at [284, 342] on div "Studybay Лучший оффер Акция A-Plus Homework Help For All Цель Тариф Postclick Н…" at bounding box center [453, 361] width 665 height 166
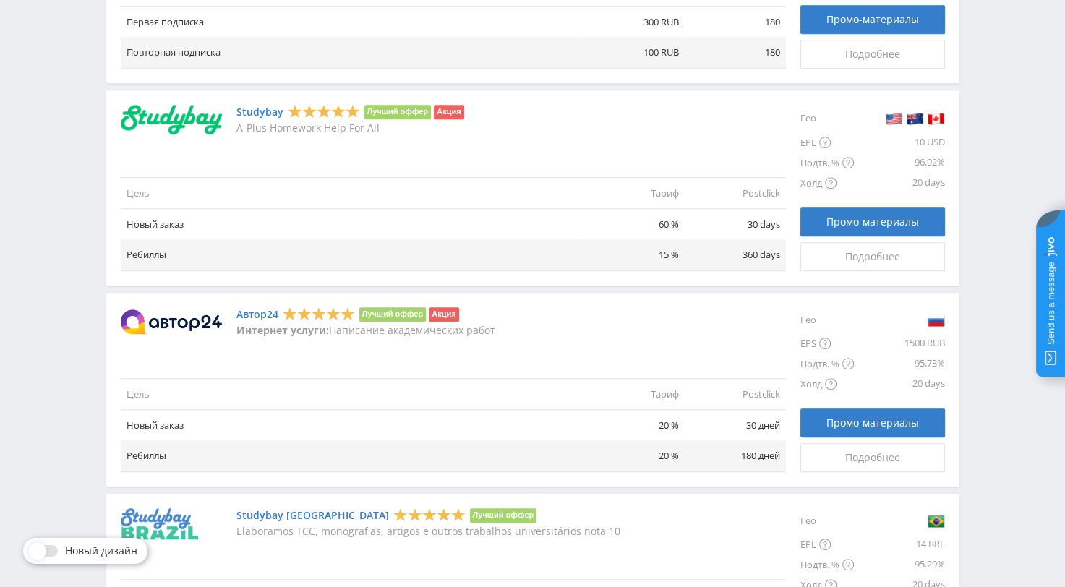
scroll to position [1085, 0]
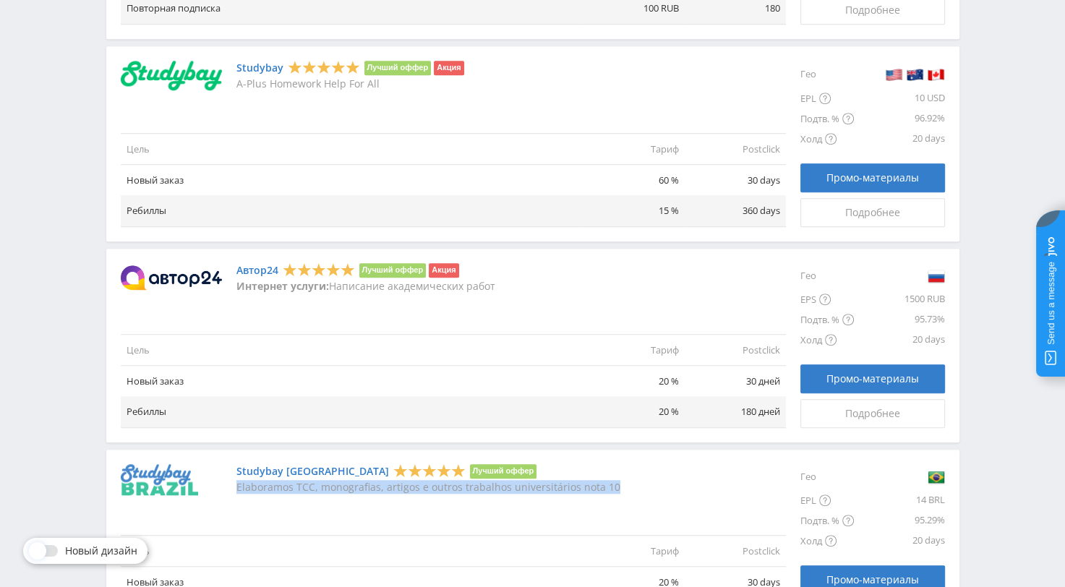
drag, startPoint x: 620, startPoint y: 487, endPoint x: 237, endPoint y: 495, distance: 383.3
click at [237, 495] on div "Studybay Brazil Лучший оффер Elaboramos TCC, monografias, artigos e outros trab…" at bounding box center [453, 546] width 665 height 165
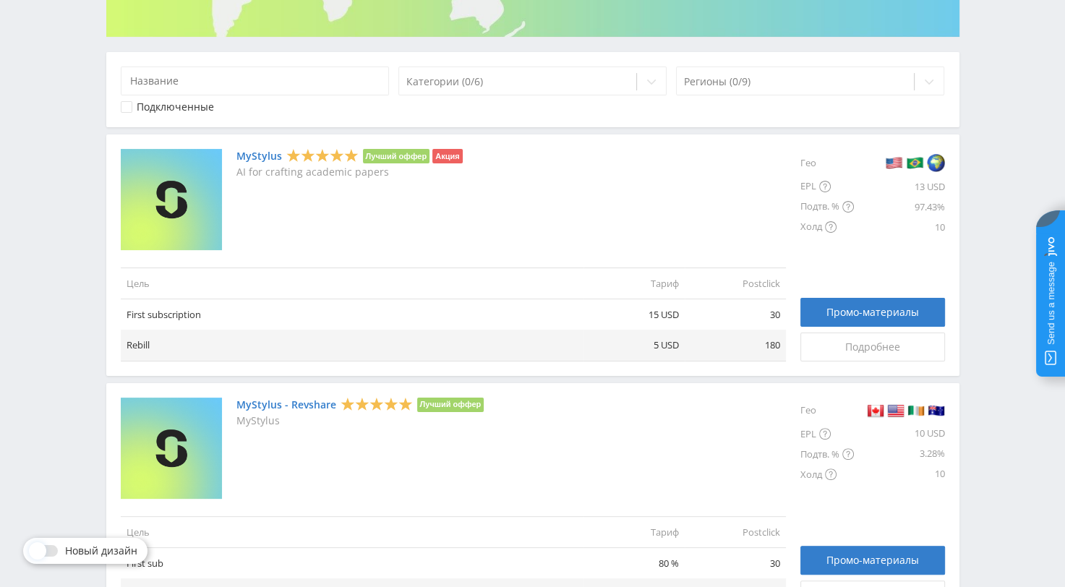
scroll to position [206, 0]
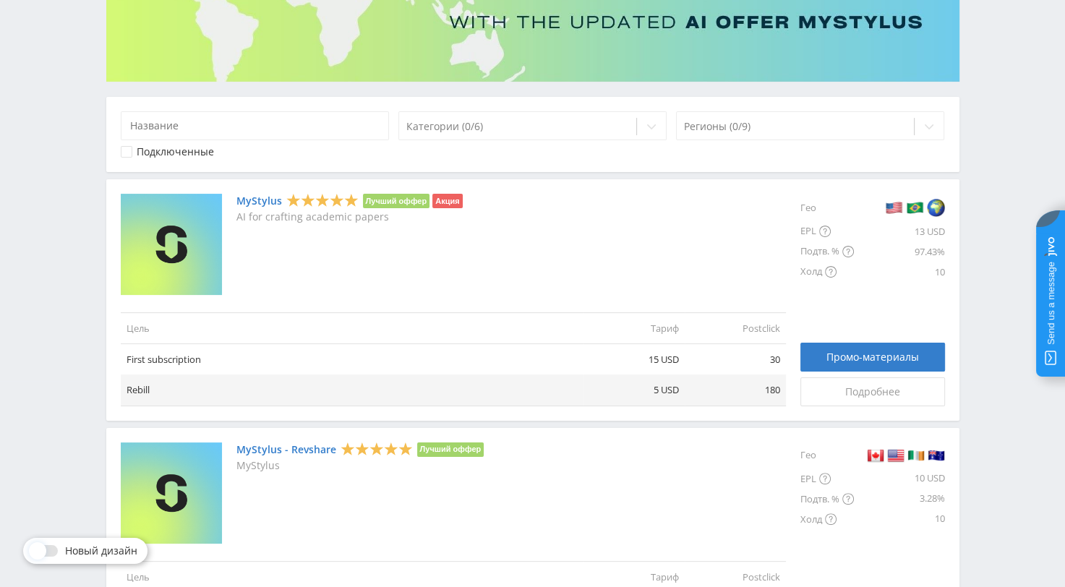
click at [267, 447] on link "MyStylus - Revshare" at bounding box center [286, 450] width 100 height 12
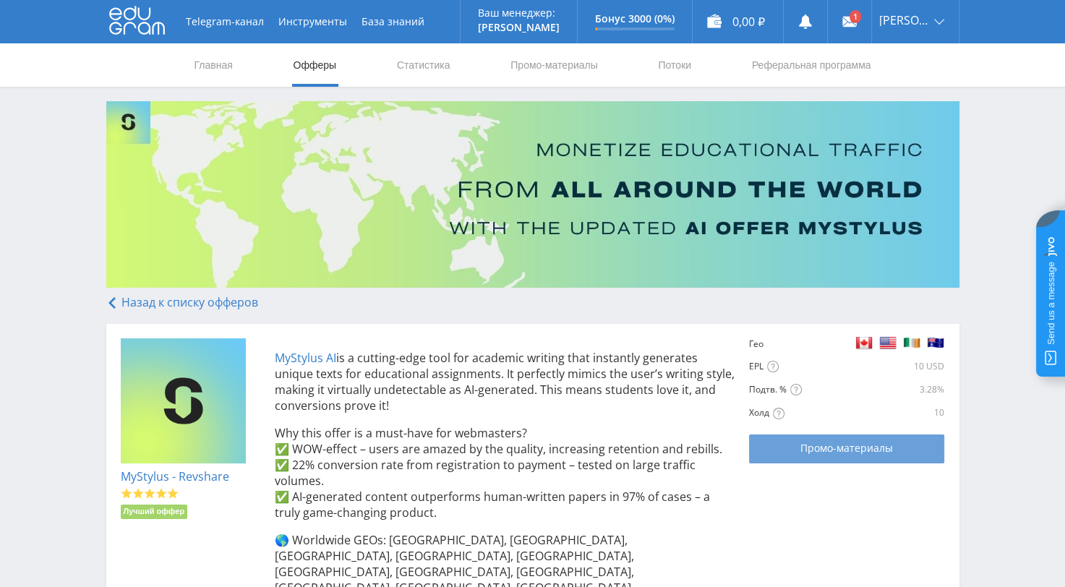
click at [824, 448] on span "Промо-материалы" at bounding box center [846, 449] width 93 height 12
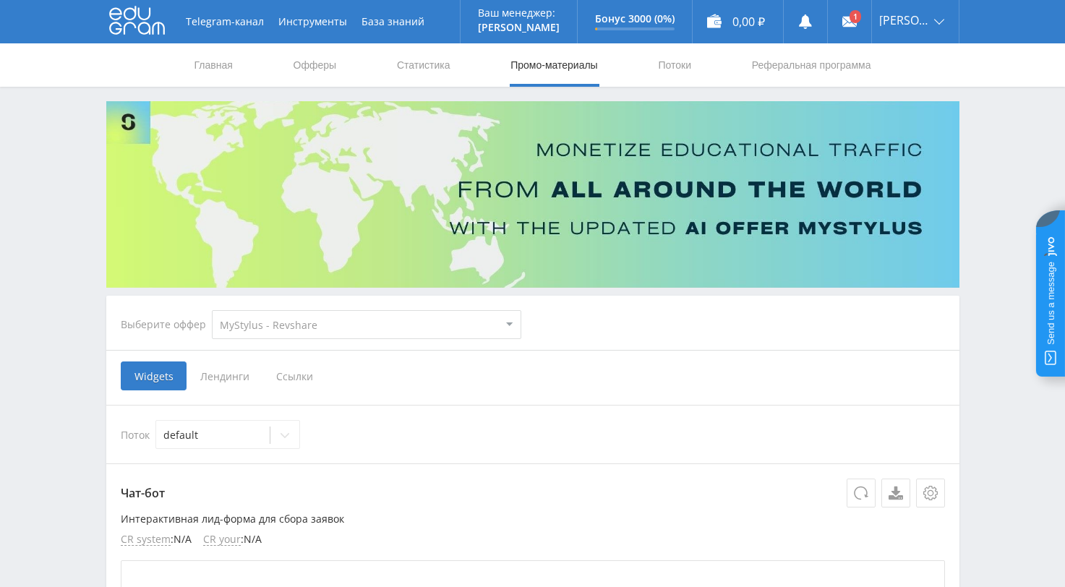
select select "341"
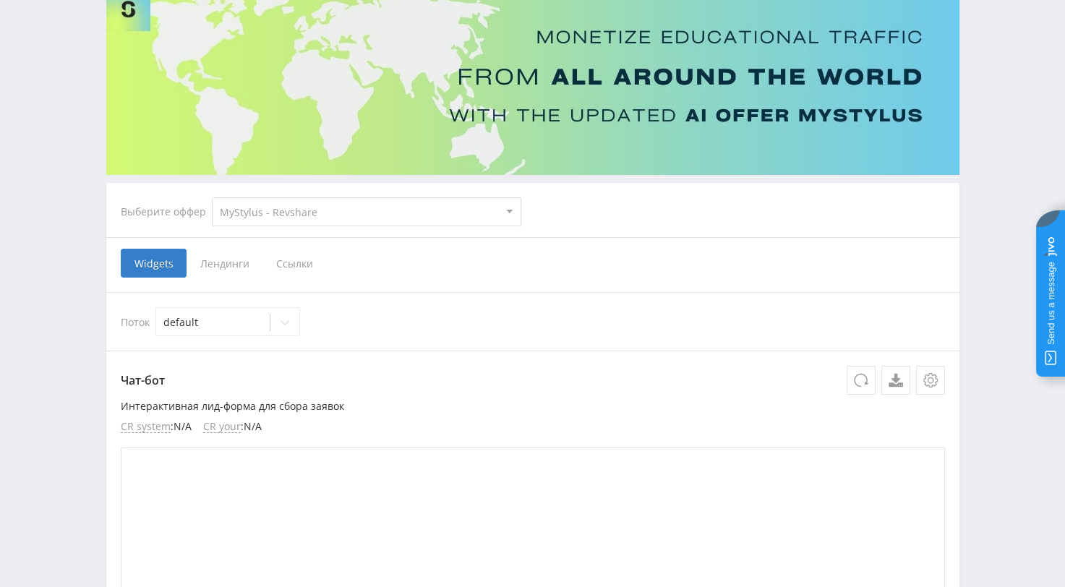
scroll to position [145, 0]
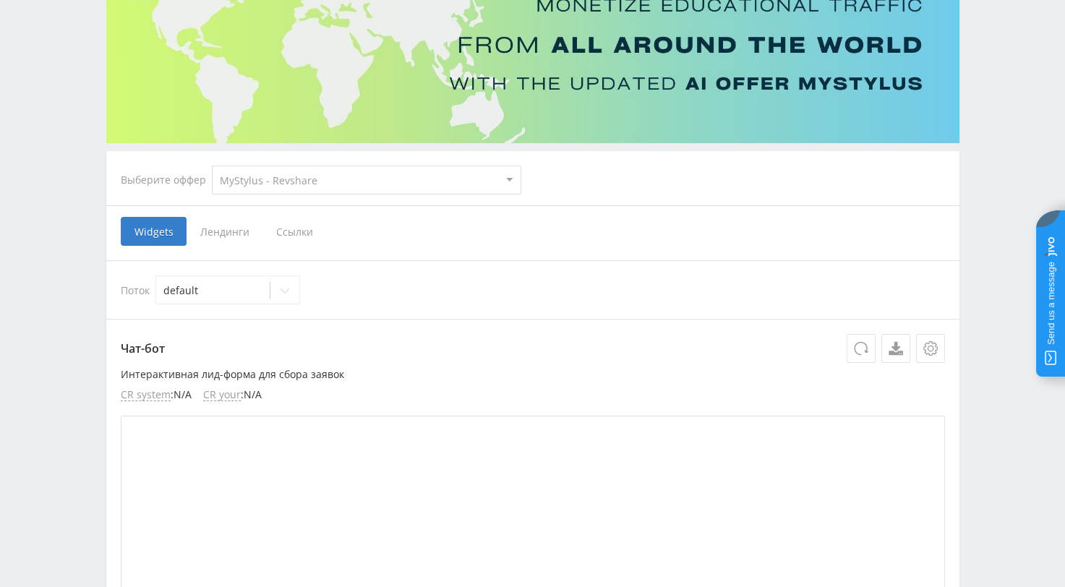
click at [294, 228] on span "Ссылки" at bounding box center [294, 231] width 64 height 29
click at [0, 0] on input "Ссылки" at bounding box center [0, 0] width 0 height 0
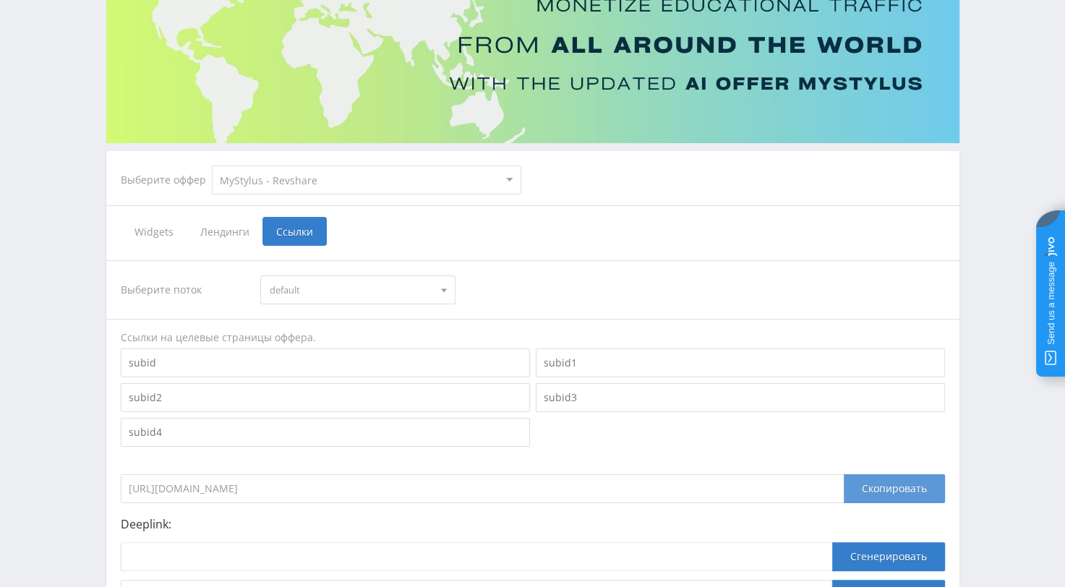
click at [889, 486] on div "Скопировать" at bounding box center [894, 488] width 101 height 29
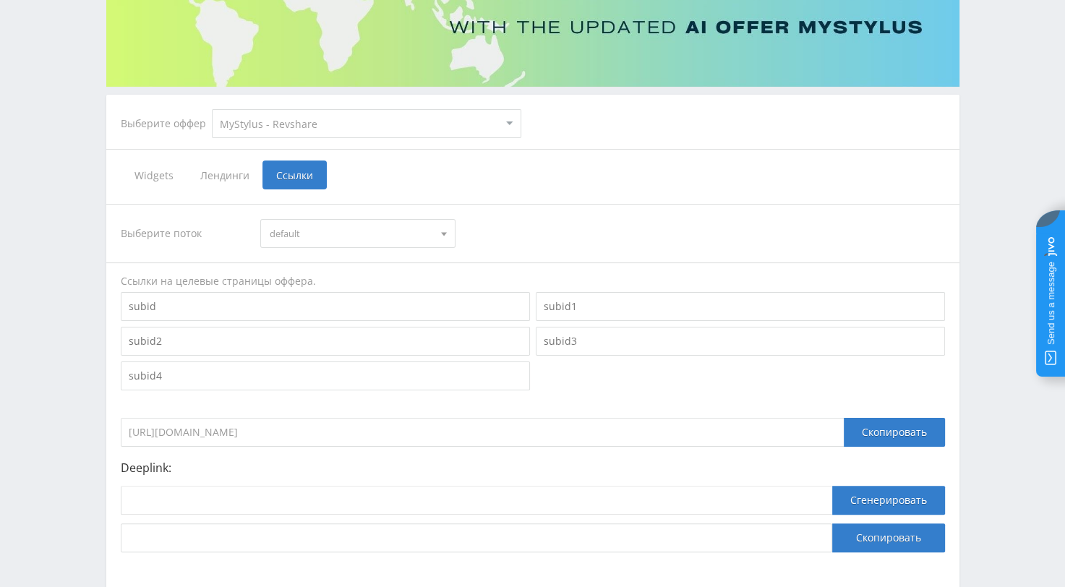
scroll to position [217, 0]
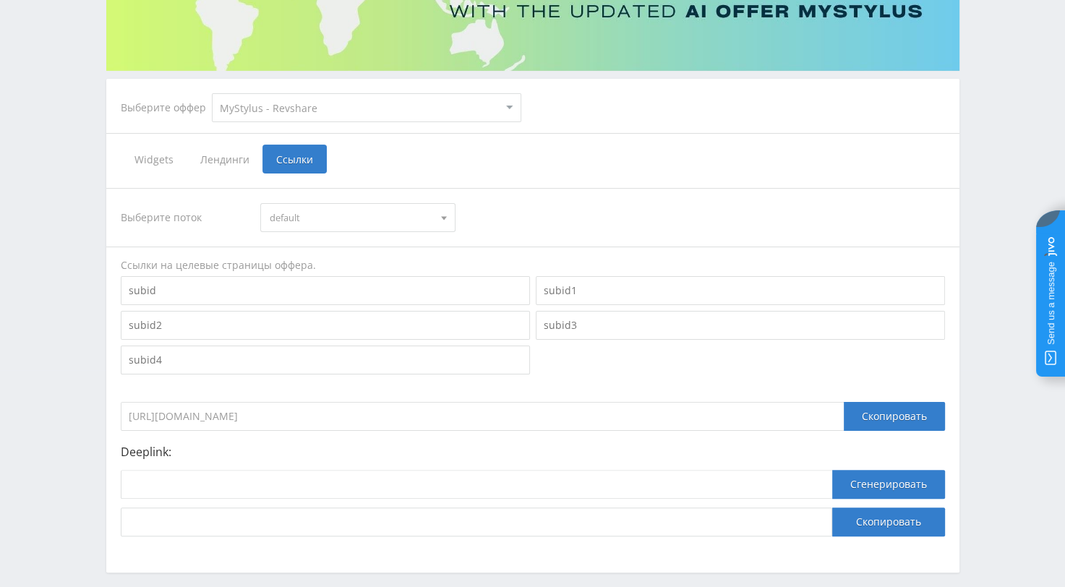
click at [222, 158] on span "Лендинги" at bounding box center [225, 159] width 76 height 29
click at [0, 0] on input "Лендинги" at bounding box center [0, 0] width 0 height 0
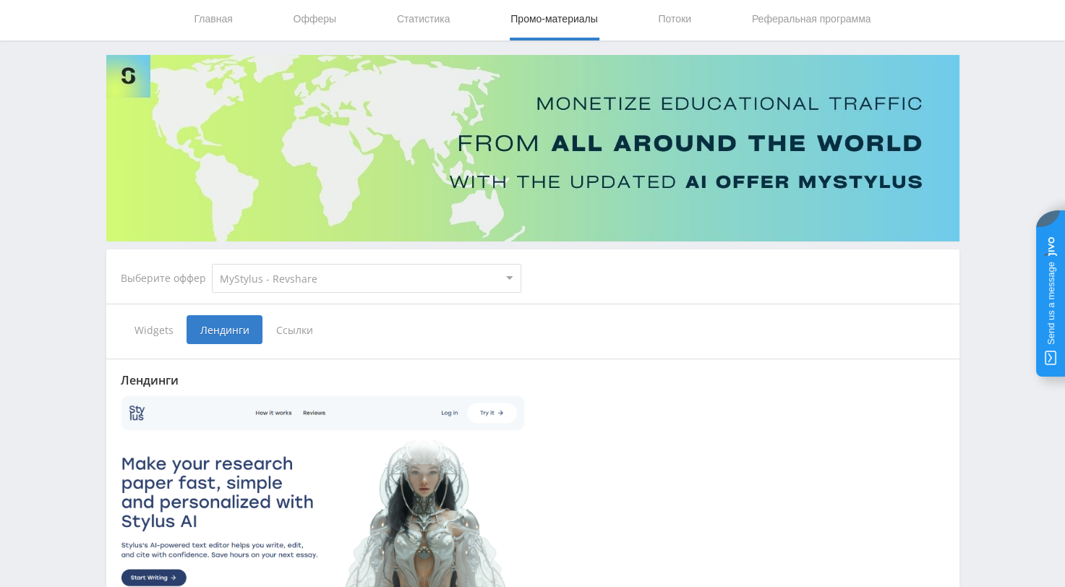
scroll to position [217, 0]
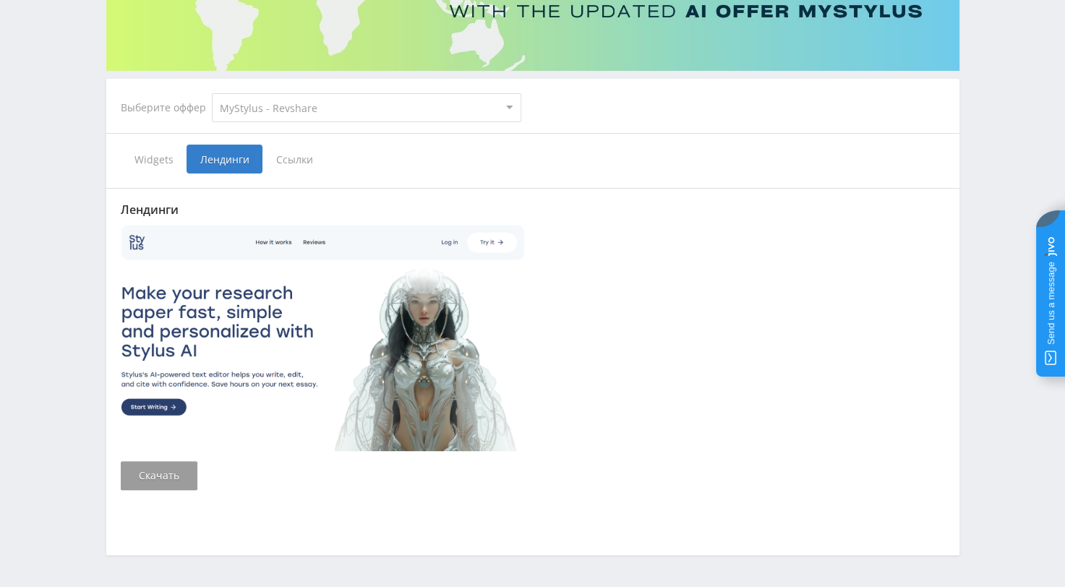
click at [149, 160] on span "Widgets" at bounding box center [154, 159] width 66 height 29
click at [0, 0] on input "Widgets" at bounding box center [0, 0] width 0 height 0
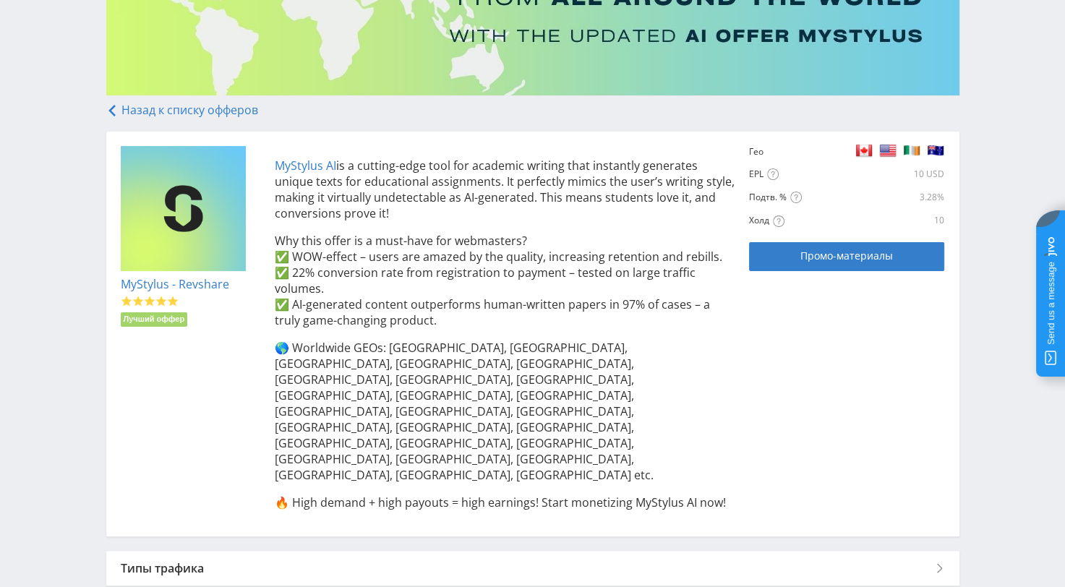
scroll to position [217, 0]
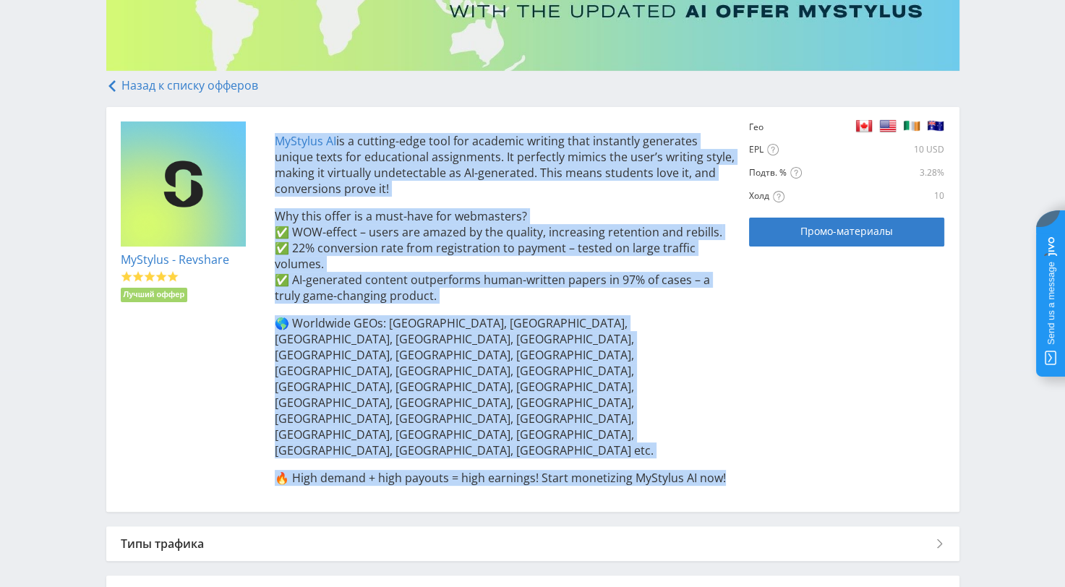
drag, startPoint x: 270, startPoint y: 142, endPoint x: 631, endPoint y: 372, distance: 427.6
click at [724, 395] on div "MyStylus AI is a cutting-edge tool for academic writing that instantly generate…" at bounding box center [497, 309] width 475 height 376
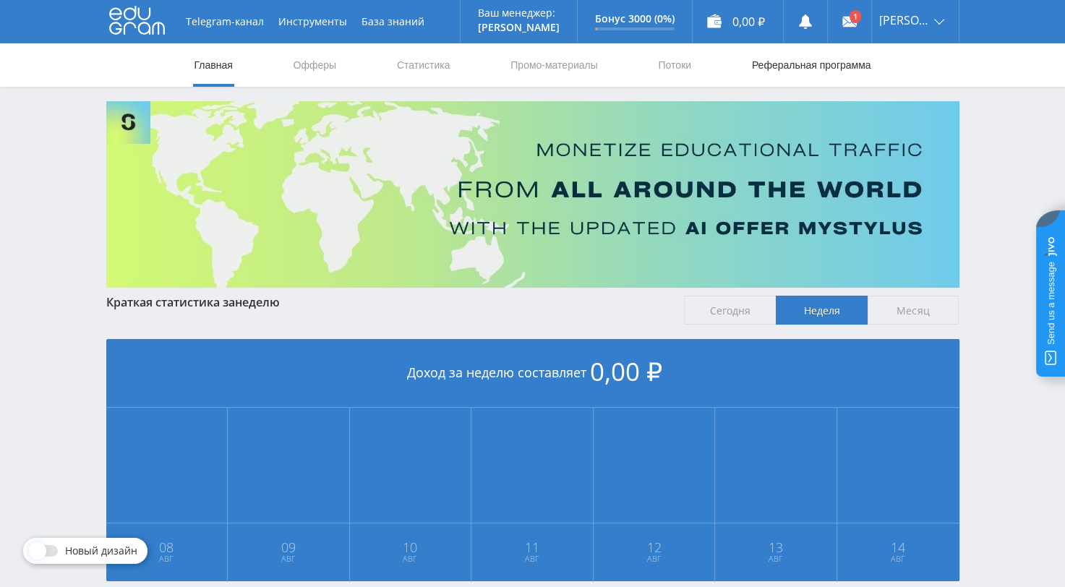
click at [794, 63] on link "Реферальная программа" at bounding box center [812, 64] width 122 height 43
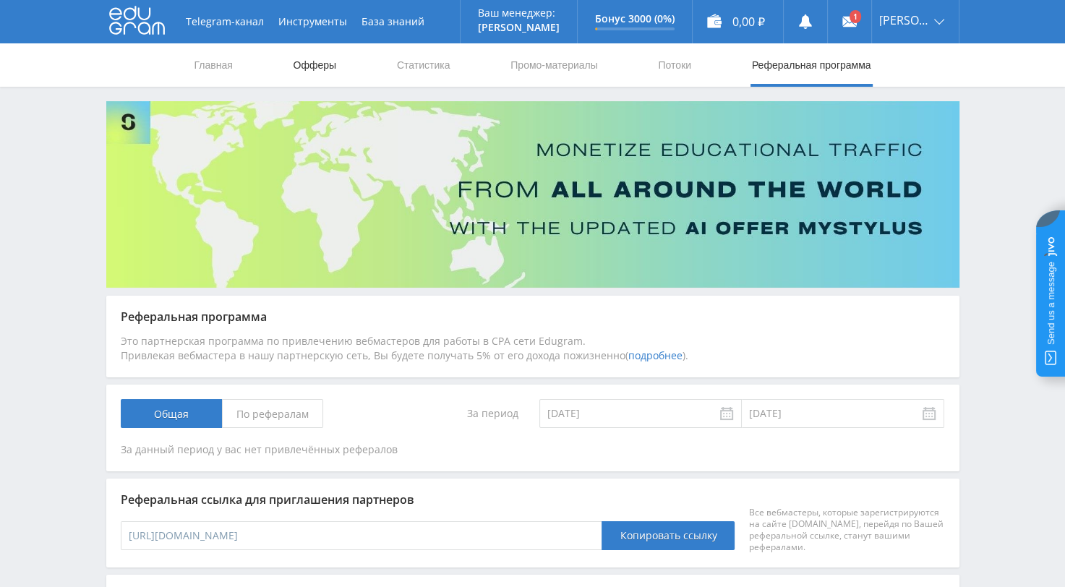
click at [315, 66] on link "Офферы" at bounding box center [315, 64] width 46 height 43
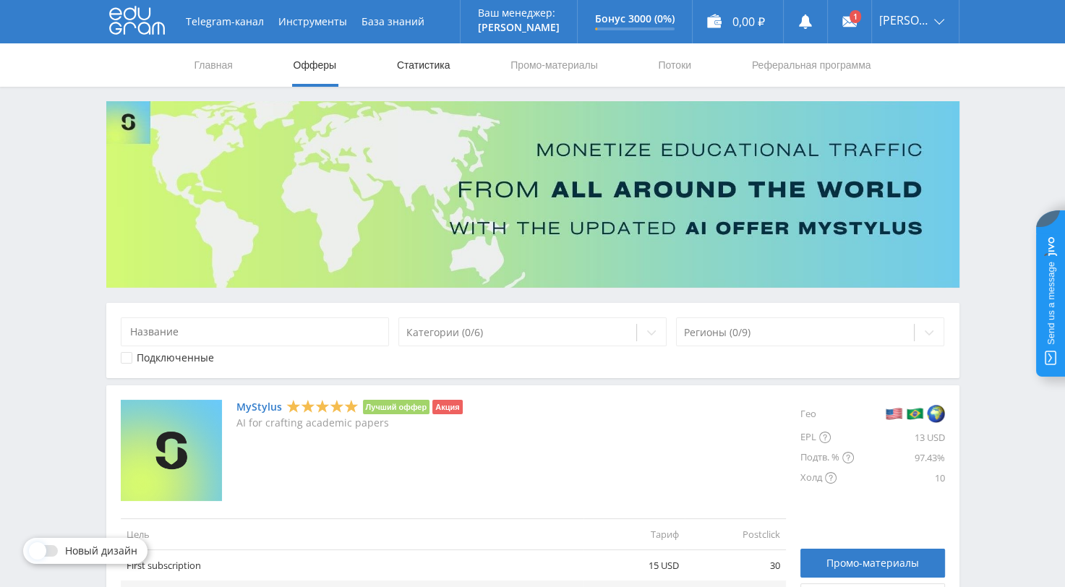
click at [427, 67] on link "Статистика" at bounding box center [424, 64] width 56 height 43
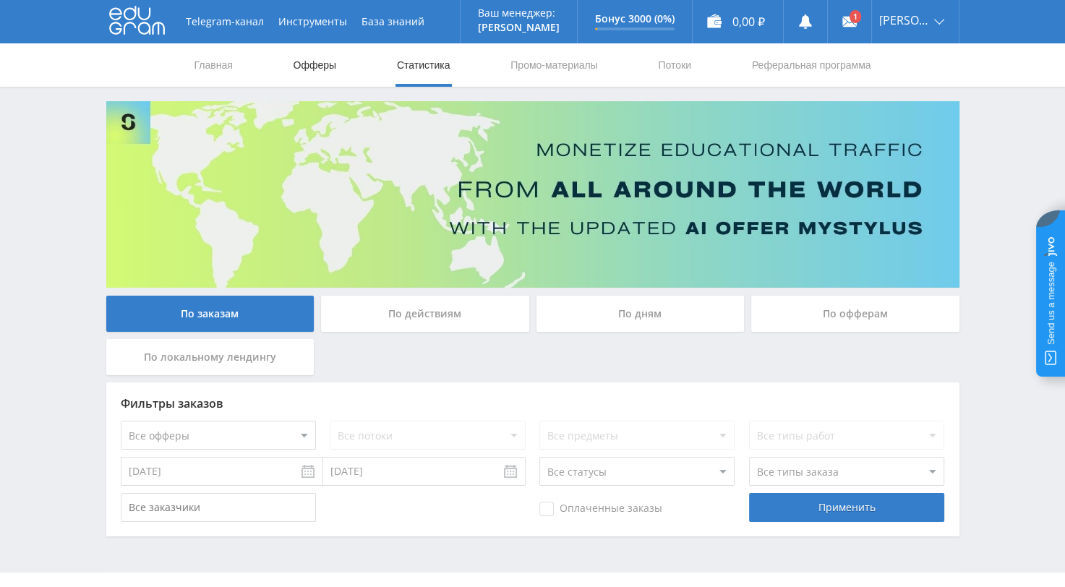
click at [312, 68] on link "Офферы" at bounding box center [315, 64] width 46 height 43
